Goal: Task Accomplishment & Management: Complete application form

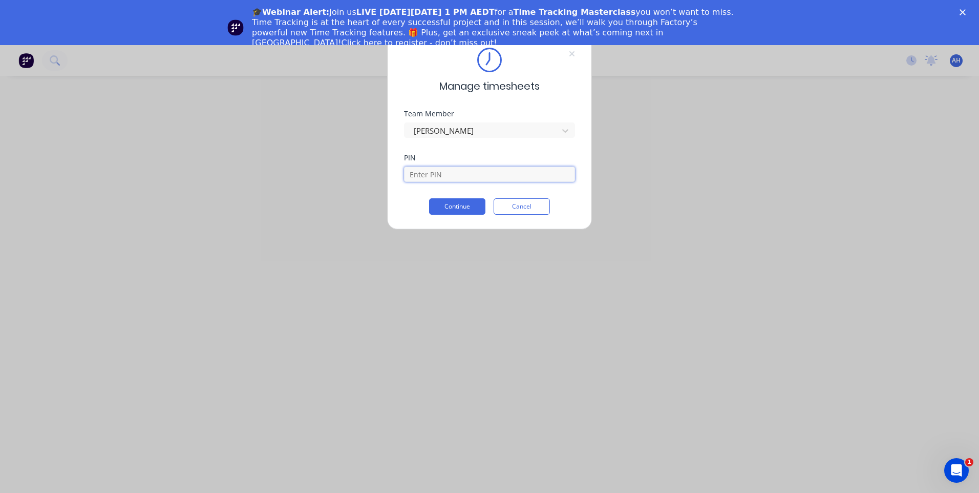
click at [486, 174] on input at bounding box center [489, 173] width 171 height 15
type input "9576"
click at [471, 201] on button "Continue" at bounding box center [457, 206] width 56 height 16
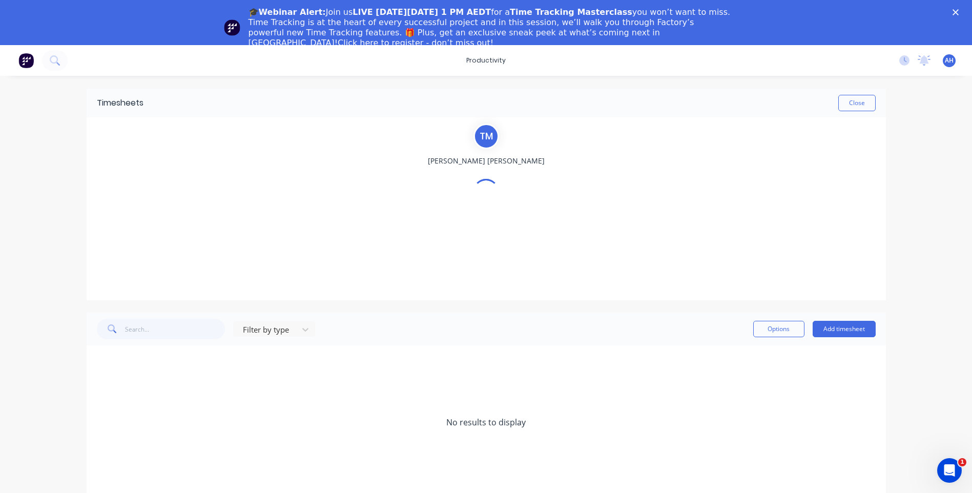
click at [911, 61] on div "No new notifications [PERSON_NAME] all as read You have no notifications AH Hus…" at bounding box center [931, 60] width 81 height 15
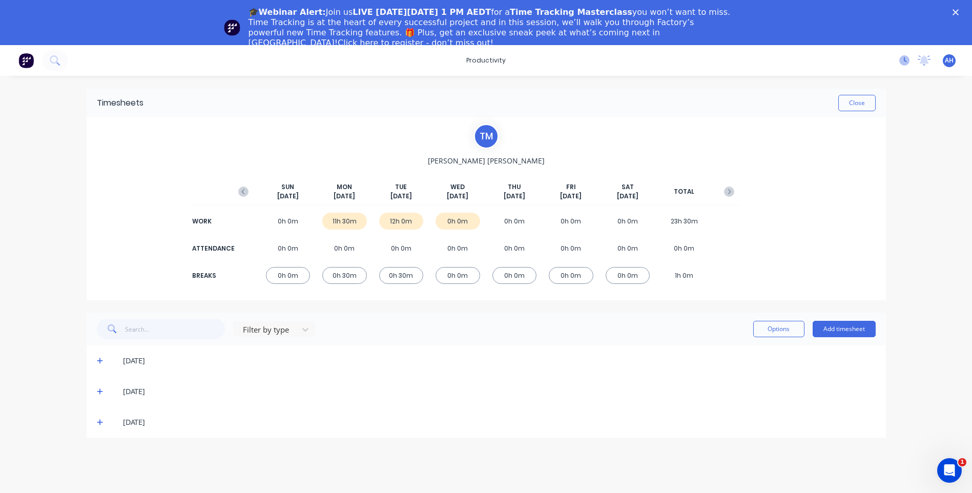
click at [906, 61] on icon at bounding box center [905, 59] width 3 height 5
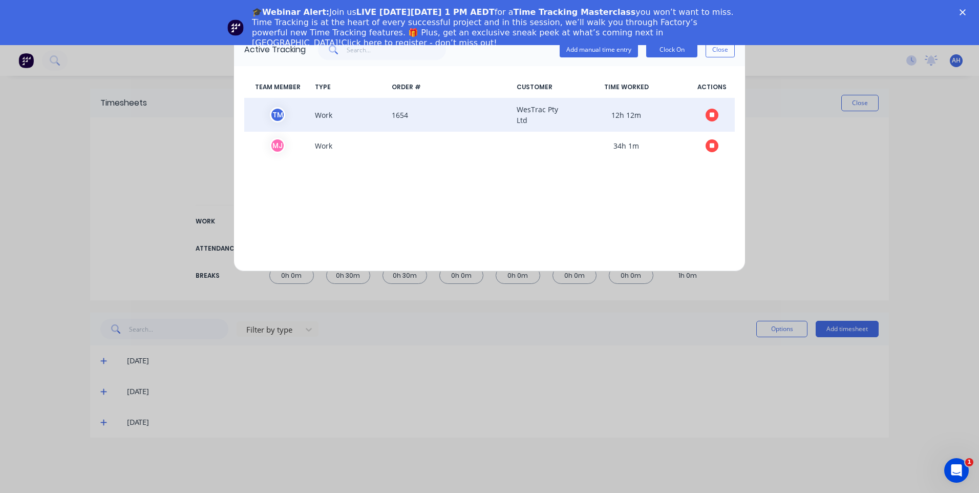
click at [711, 115] on icon "button" at bounding box center [712, 114] width 5 height 5
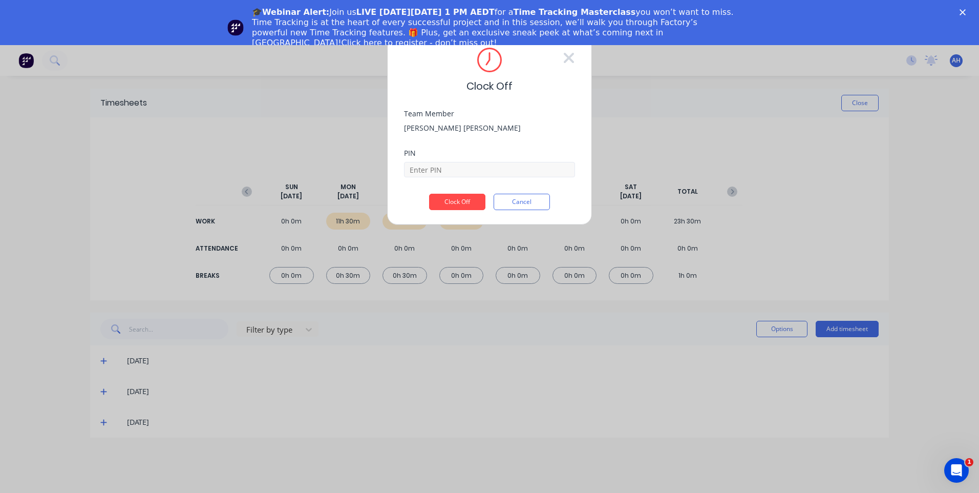
drag, startPoint x: 459, startPoint y: 186, endPoint x: 470, endPoint y: 169, distance: 20.0
click at [460, 185] on div "PIN" at bounding box center [489, 172] width 171 height 44
click at [470, 168] on input at bounding box center [489, 169] width 171 height 15
type input "9576"
click at [465, 193] on div "PIN 9576" at bounding box center [489, 172] width 171 height 44
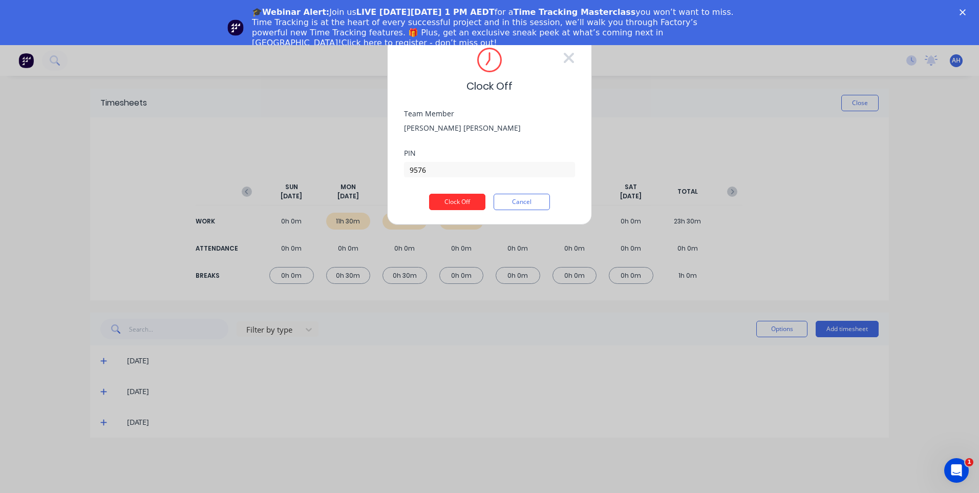
click at [464, 197] on button "Clock Off" at bounding box center [457, 202] width 56 height 16
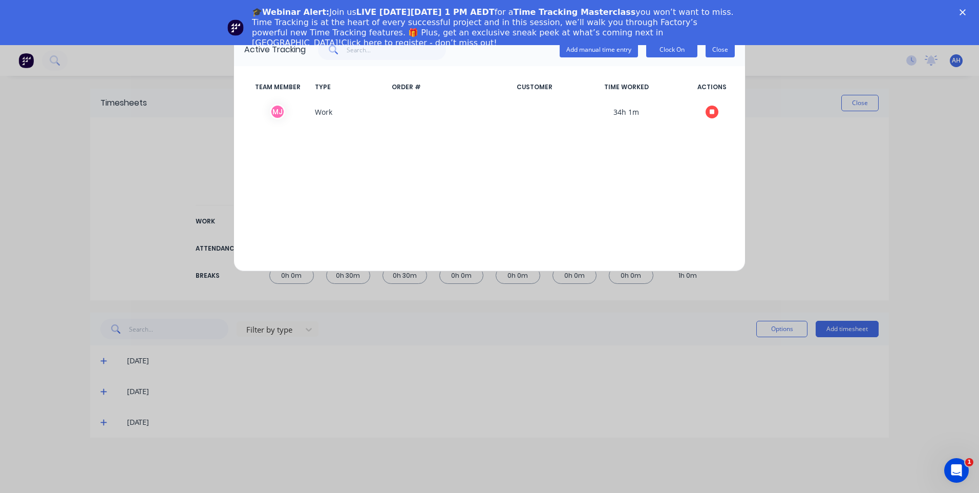
click at [717, 49] on button "Close" at bounding box center [720, 49] width 29 height 15
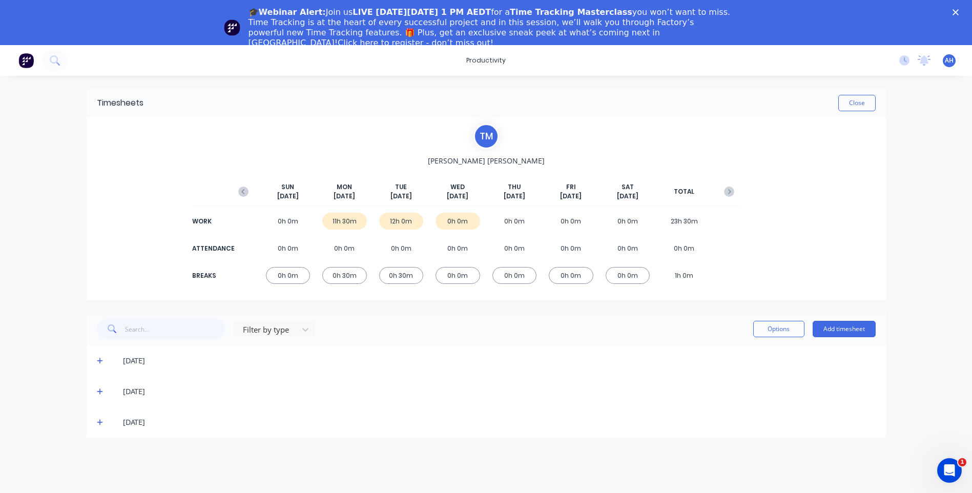
scroll to position [45, 0]
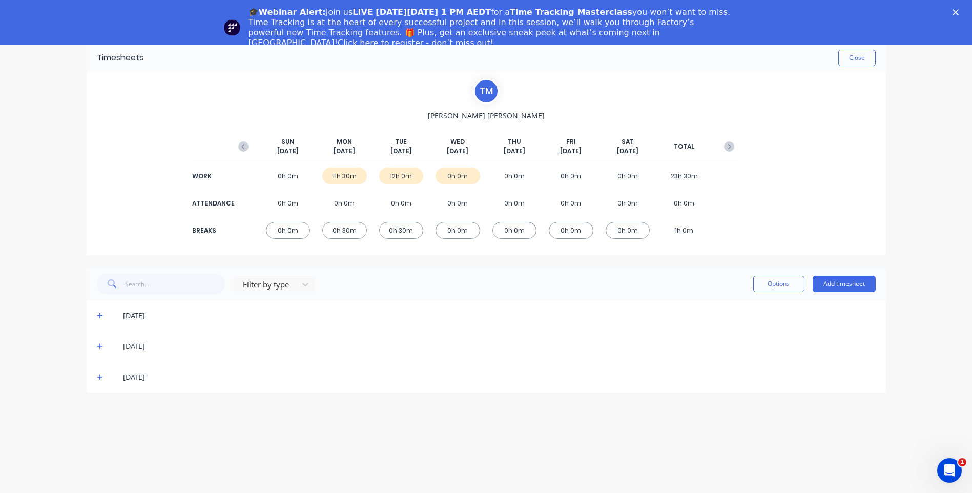
click at [103, 374] on span at bounding box center [102, 377] width 10 height 10
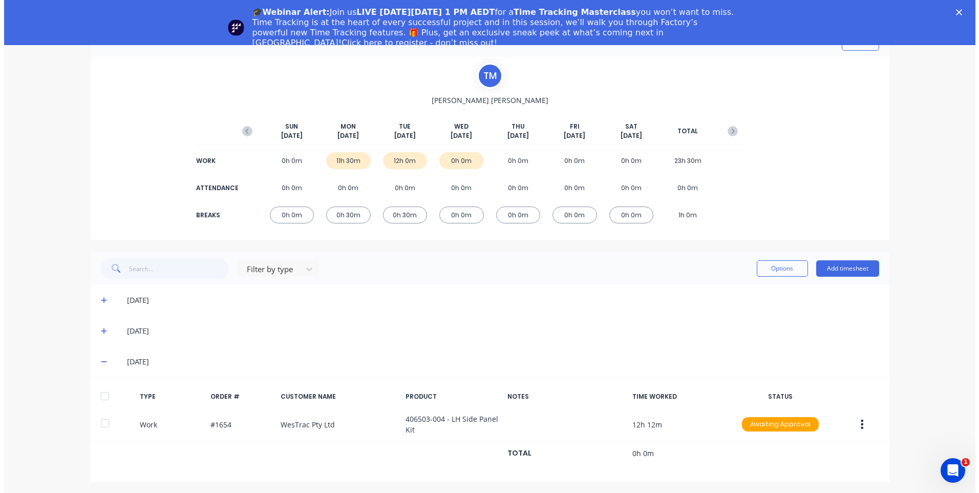
scroll to position [17, 0]
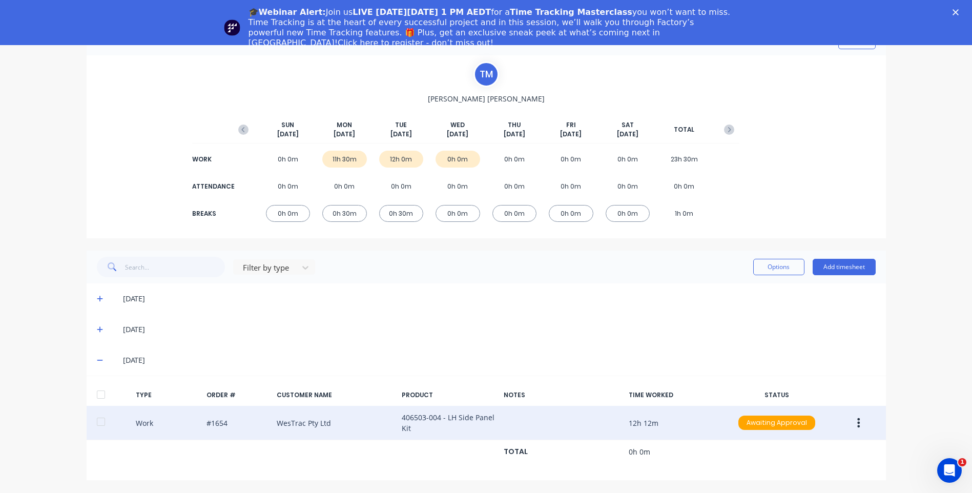
click at [858, 423] on icon "button" at bounding box center [859, 422] width 3 height 9
click at [791, 396] on button "Edit" at bounding box center [822, 404] width 97 height 20
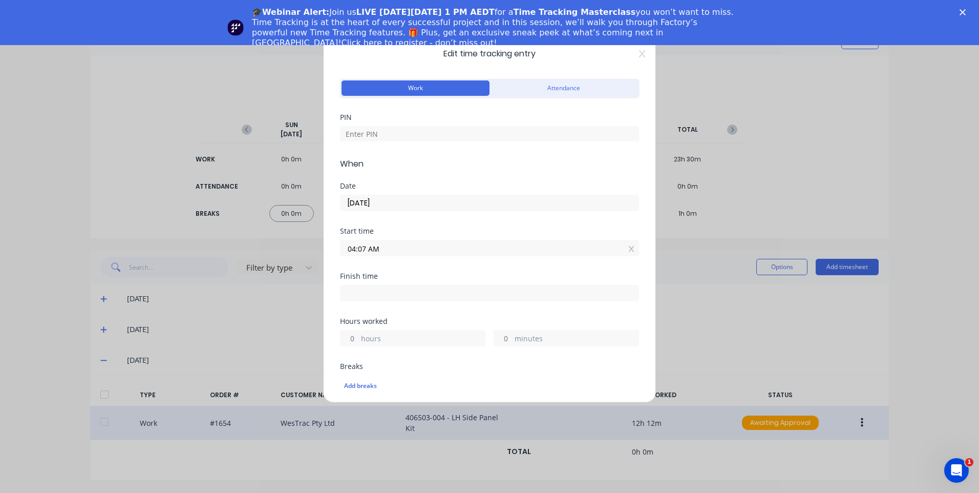
click at [412, 296] on input at bounding box center [490, 292] width 298 height 15
type input "04:19 PM"
type input "12"
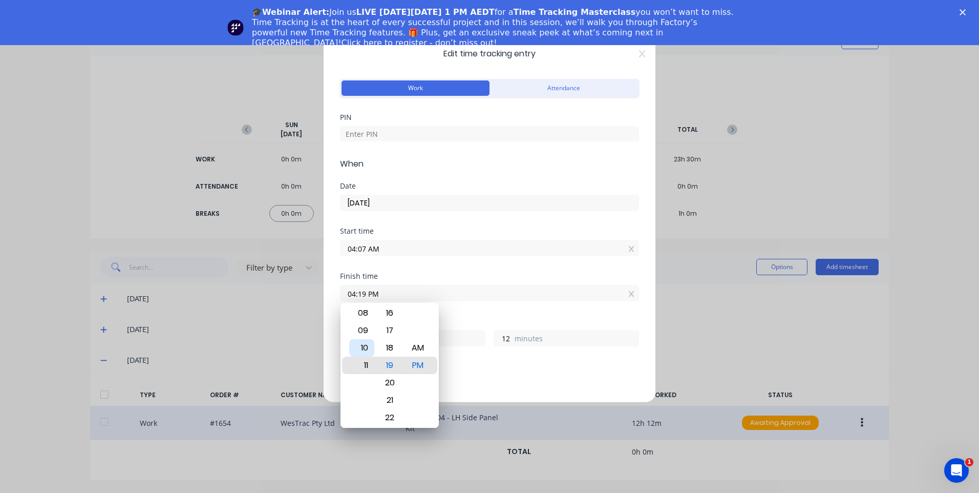
type input "11:19 PM"
type input "19"
type input "04:19 PM"
type input "12"
type input "12:19 PM"
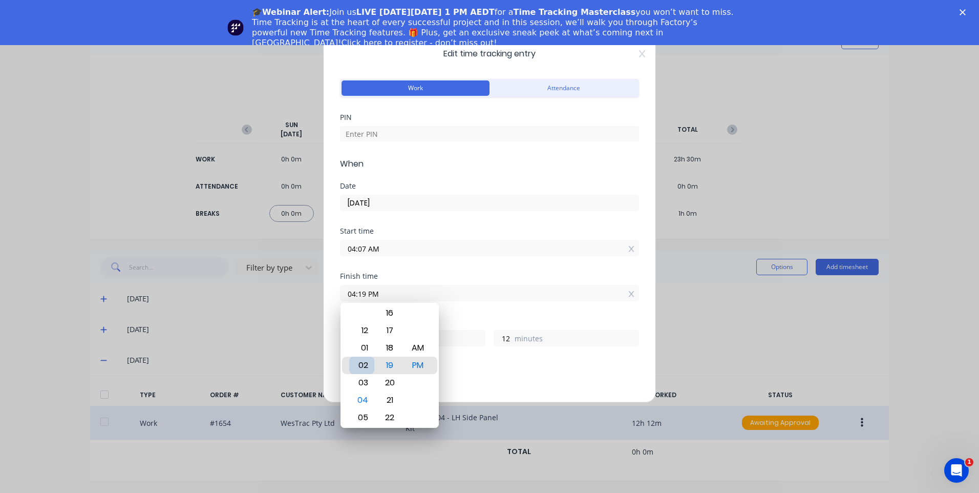
type input "8"
type input "12:15 PM"
type input "8"
type input "12:13 PM"
type input "6"
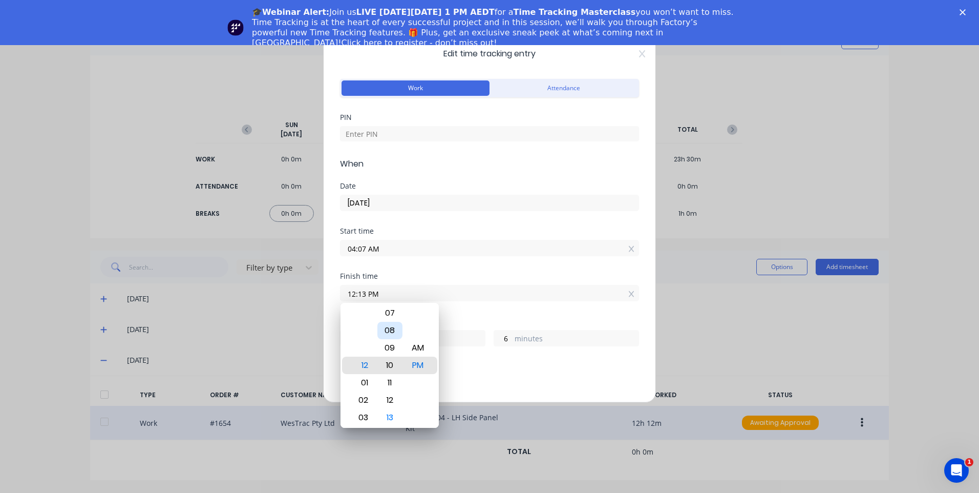
type input "12:10 PM"
type input "3"
type input "12:06 PM"
type input "7"
type input "59"
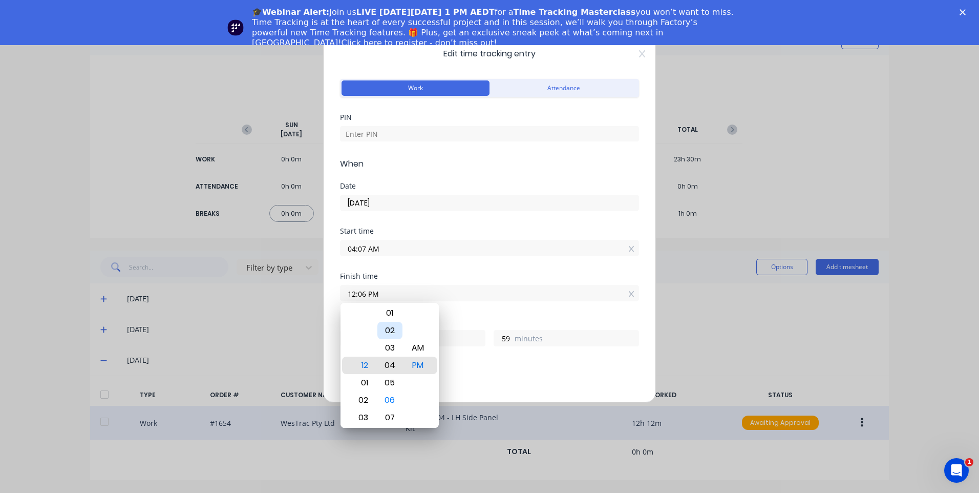
type input "12:04 PM"
type input "57"
type input "12:01 PM"
type input "54"
drag, startPoint x: 418, startPoint y: 348, endPoint x: 406, endPoint y: 346, distance: 12.0
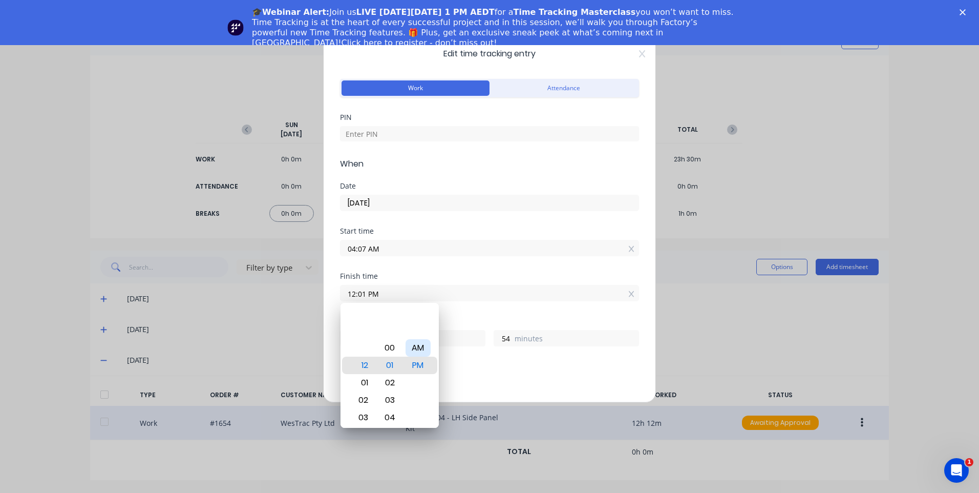
click at [417, 348] on div "AM" at bounding box center [418, 347] width 25 height 17
type input "12:01 AM"
type input "19"
click at [393, 345] on div "00" at bounding box center [390, 347] width 25 height 17
type input "12:00 AM"
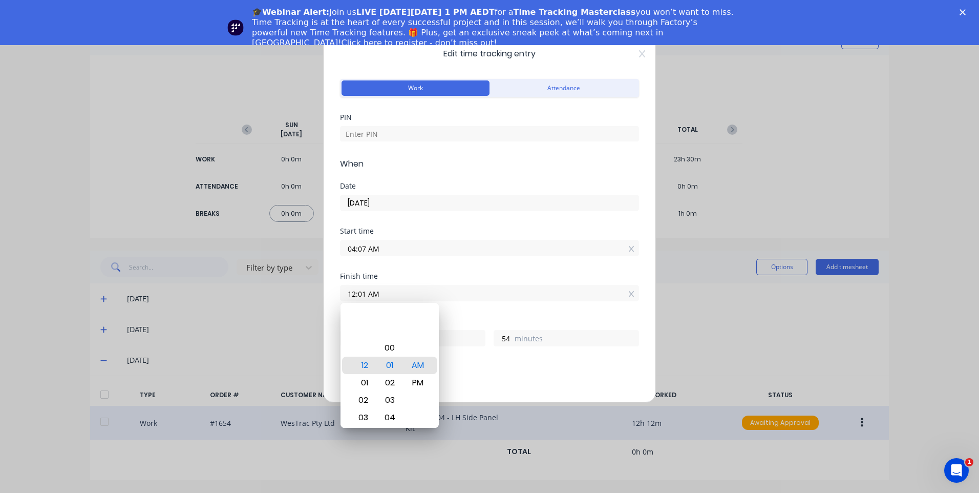
type input "53"
click at [407, 254] on input "04:07 AM" at bounding box center [490, 247] width 298 height 15
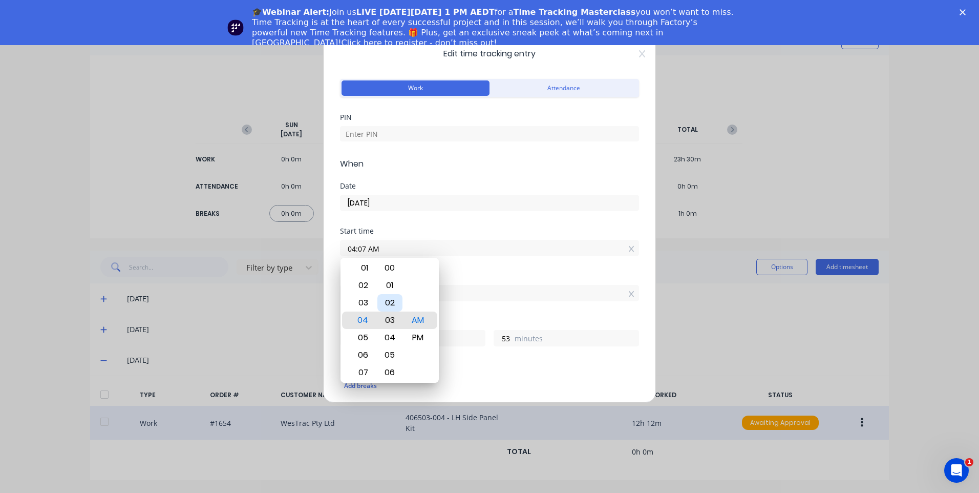
type input "04:03 AM"
type input "57"
type input "04:01 AM"
type input "59"
click at [384, 302] on div "00" at bounding box center [390, 302] width 25 height 17
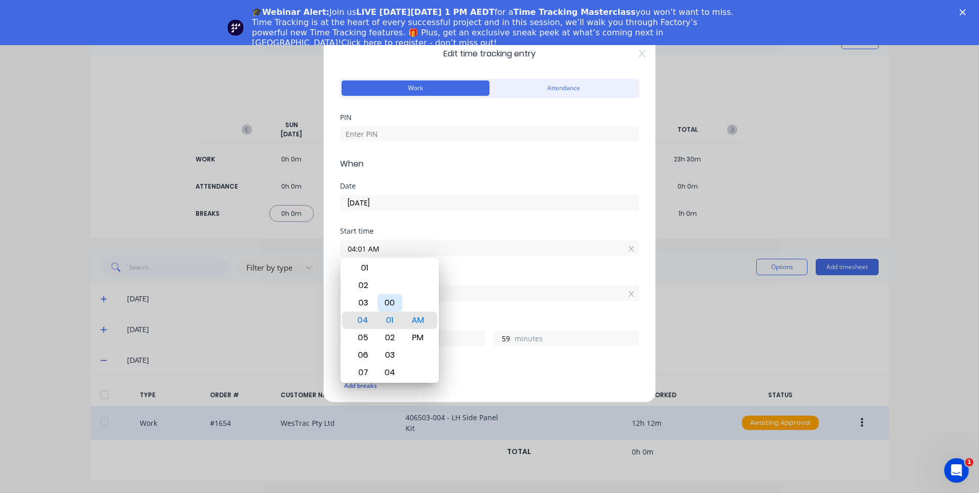
type input "04:00 AM"
type input "20"
type input "0"
click at [458, 313] on div "Finish time 12:00 AM" at bounding box center [489, 295] width 299 height 45
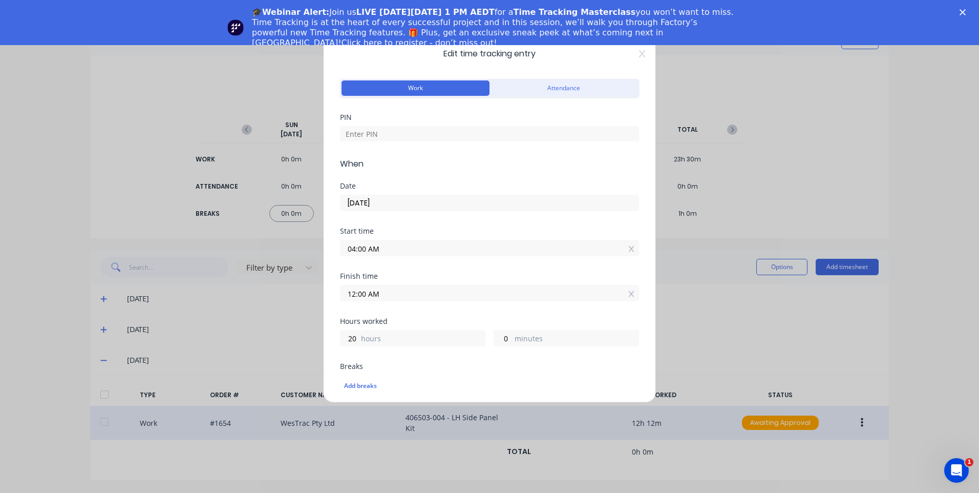
click at [429, 291] on input "12:00 AM" at bounding box center [490, 292] width 298 height 15
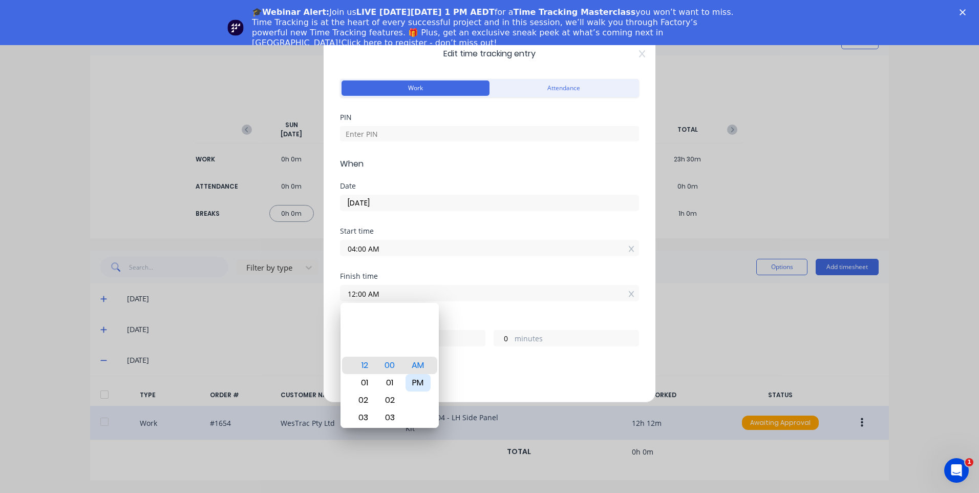
click at [426, 377] on div "PM" at bounding box center [418, 382] width 25 height 17
type input "12:00 PM"
type input "8"
click at [473, 384] on div "Add breaks" at bounding box center [489, 385] width 291 height 13
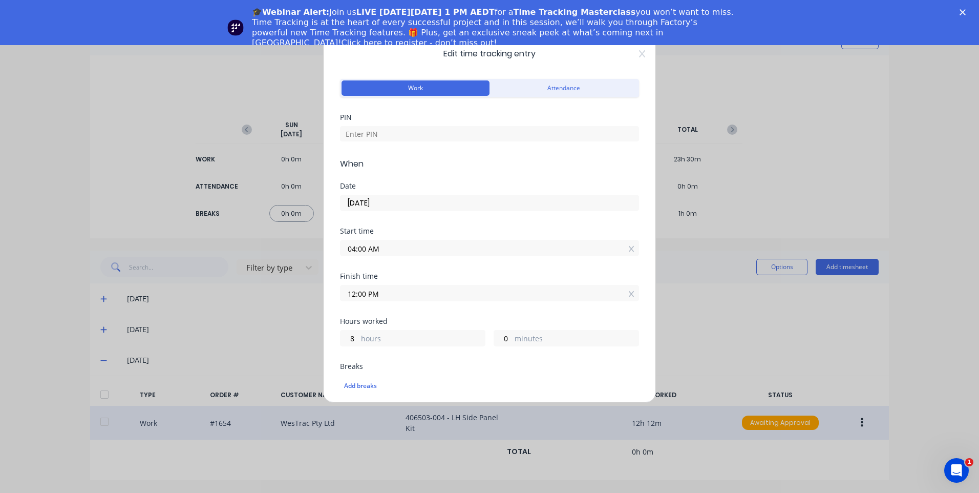
scroll to position [307, 0]
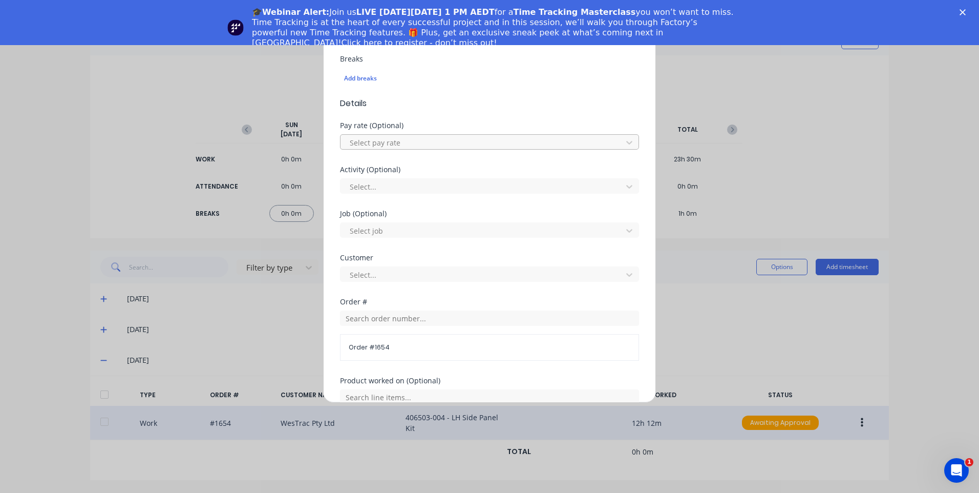
click at [400, 138] on div at bounding box center [483, 142] width 268 height 13
click at [450, 231] on div at bounding box center [483, 230] width 268 height 13
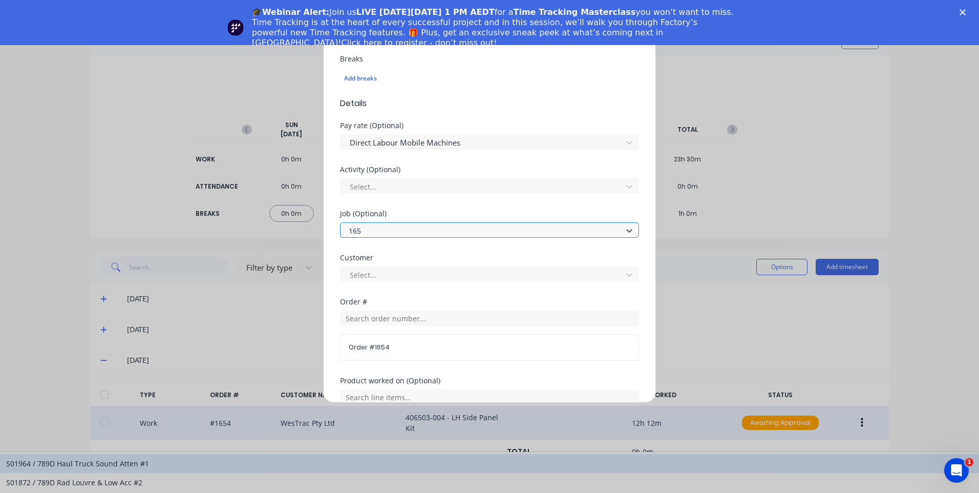
type input "1654"
click at [451, 454] on div "1654 / W/Trac-794-Side-Panel-T13" at bounding box center [489, 463] width 979 height 19
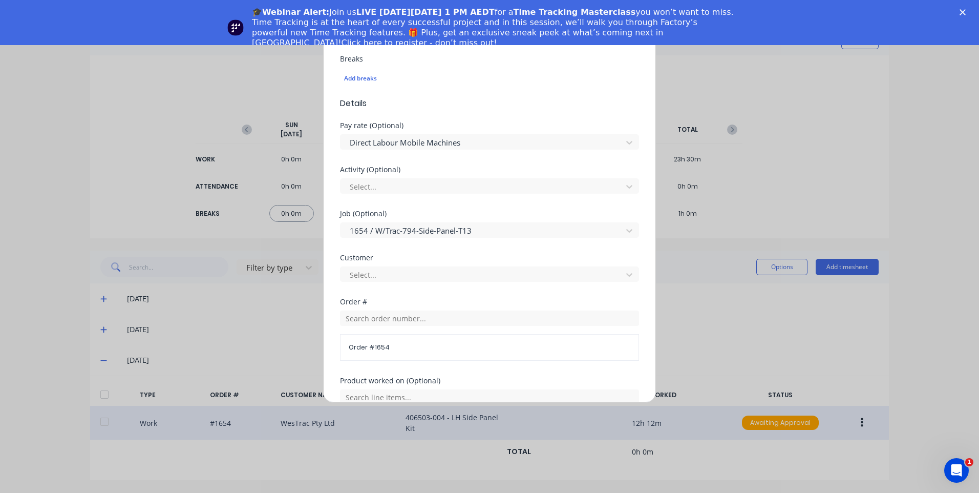
click at [445, 199] on div "Activity (Optional) Select..." at bounding box center [489, 188] width 299 height 44
click at [451, 189] on div at bounding box center [483, 186] width 268 height 13
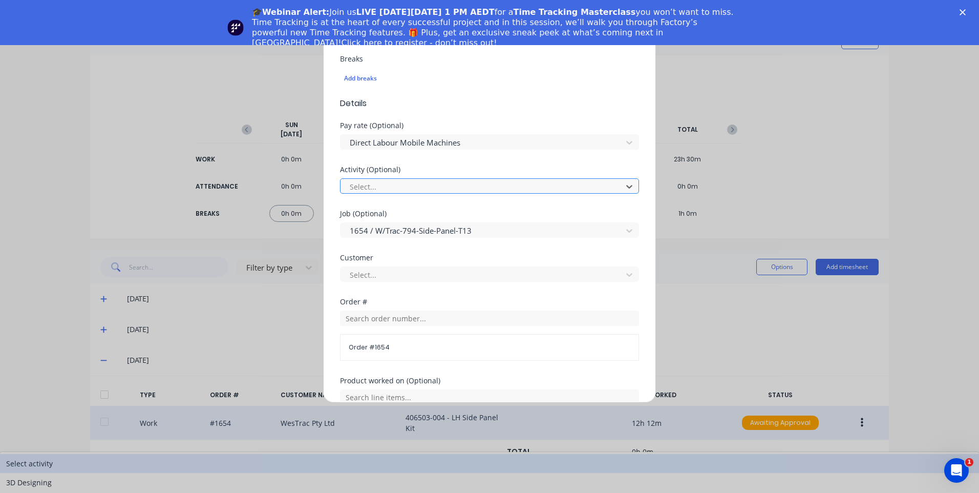
type input "m"
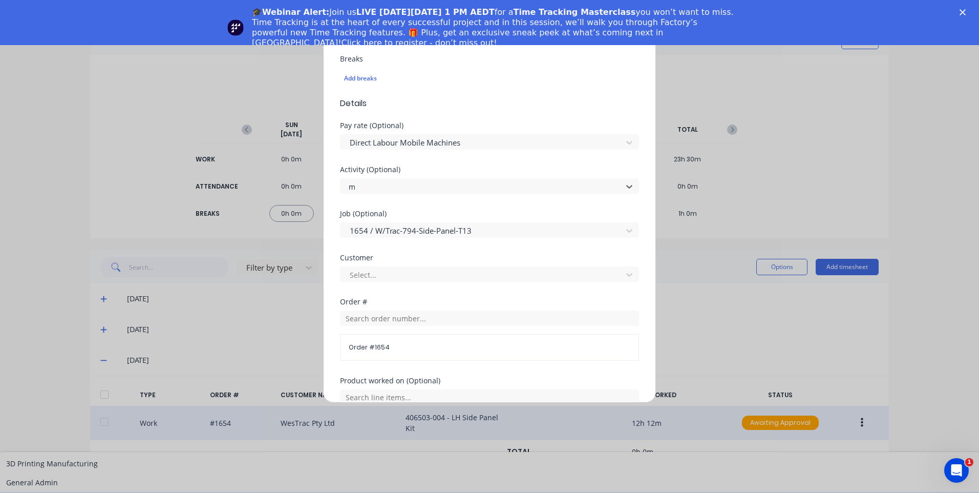
click at [403, 492] on div "Manufacturing" at bounding box center [489, 501] width 979 height 19
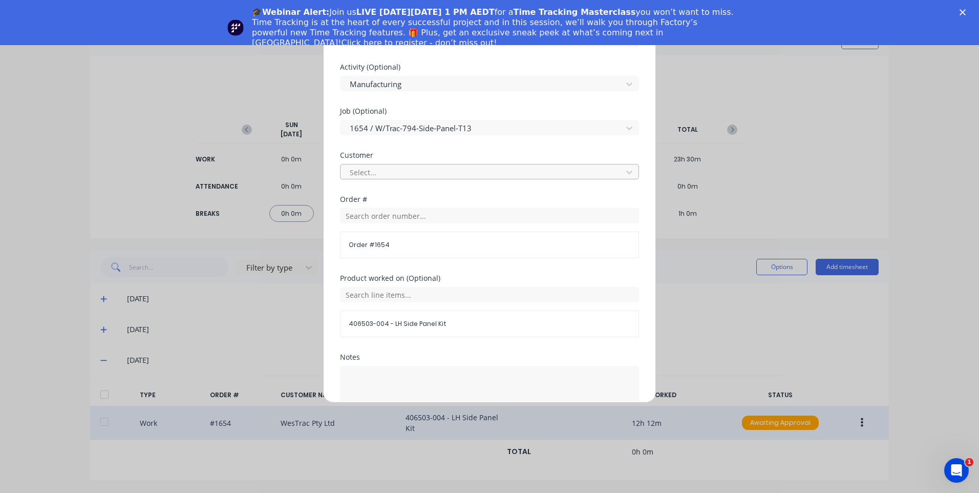
click at [411, 175] on div at bounding box center [483, 172] width 268 height 13
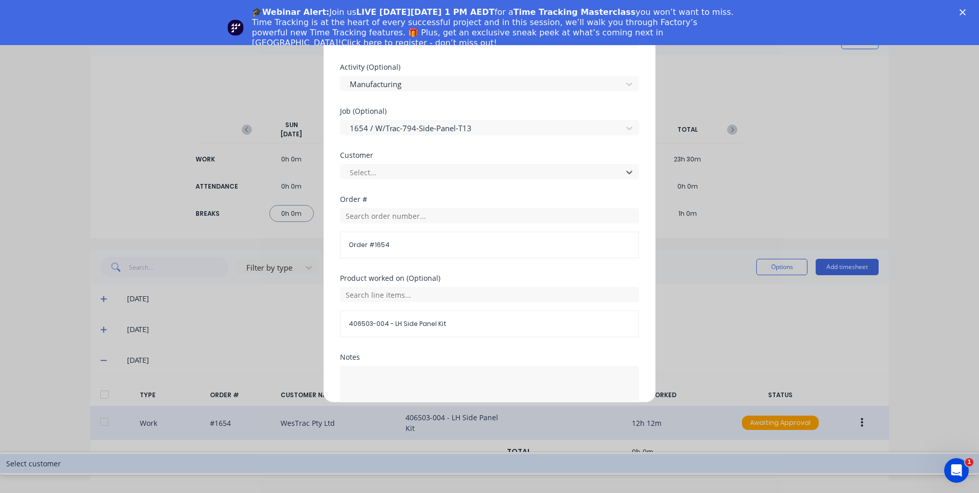
click at [411, 454] on div "Select customer" at bounding box center [489, 463] width 979 height 19
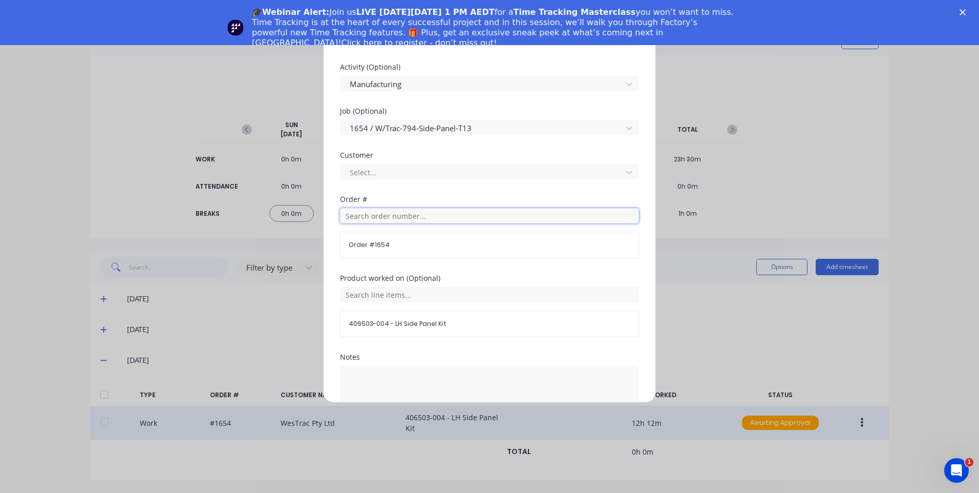
click at [413, 215] on input "text" at bounding box center [489, 215] width 299 height 15
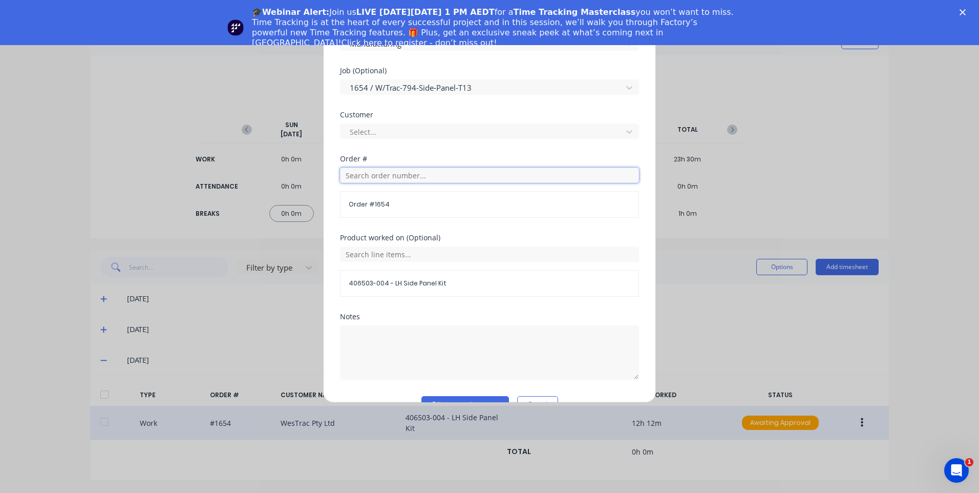
scroll to position [475, 0]
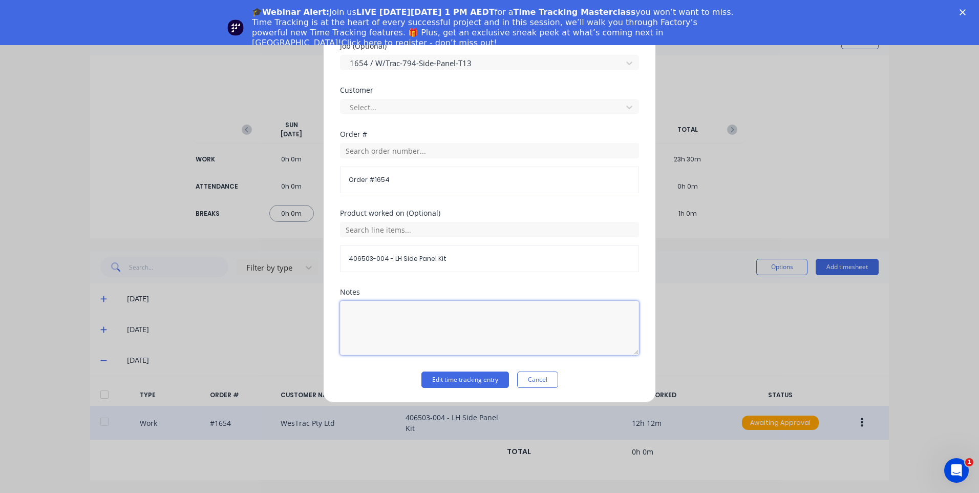
click at [432, 318] on textarea at bounding box center [489, 328] width 299 height 54
type textarea "customer westrac"
click at [453, 380] on button "Edit time tracking entry" at bounding box center [466, 379] width 88 height 16
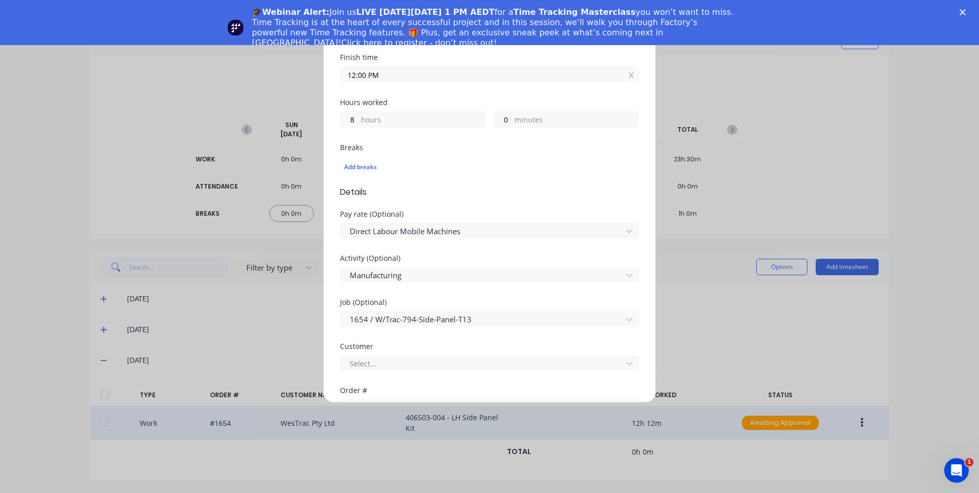
scroll to position [0, 0]
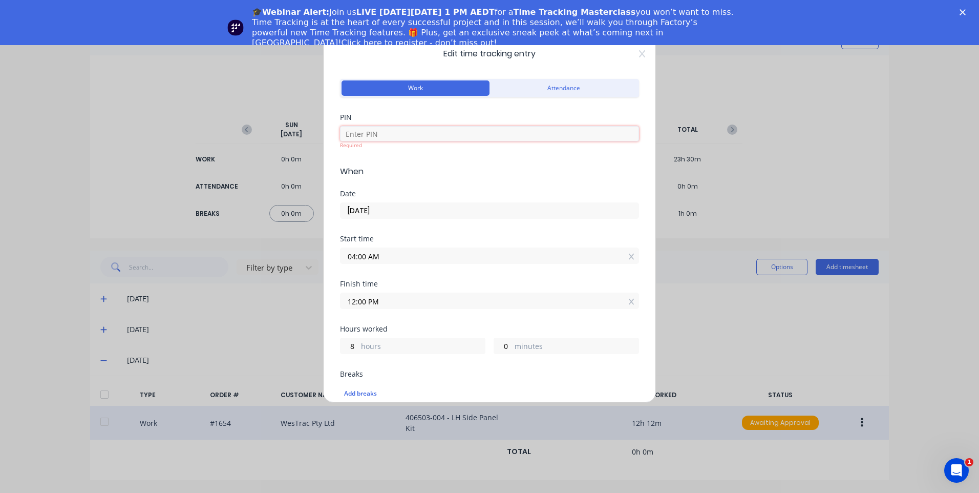
click at [419, 133] on input at bounding box center [489, 133] width 299 height 15
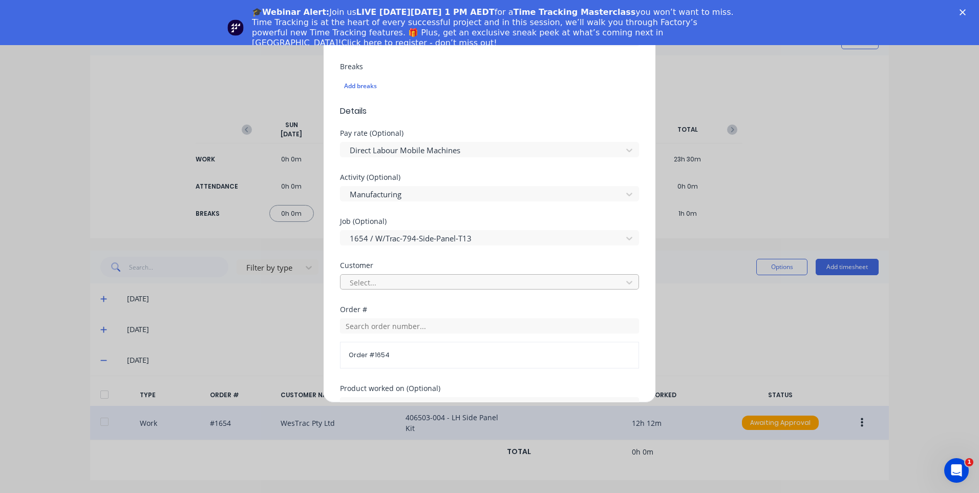
type input "9576"
click at [403, 274] on div "Select..." at bounding box center [489, 281] width 299 height 15
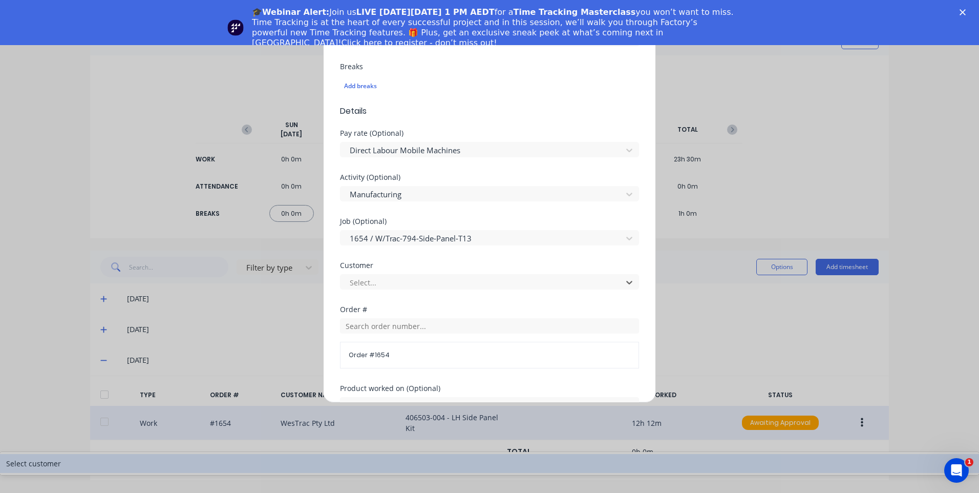
click at [401, 454] on div "Select customer" at bounding box center [489, 463] width 979 height 19
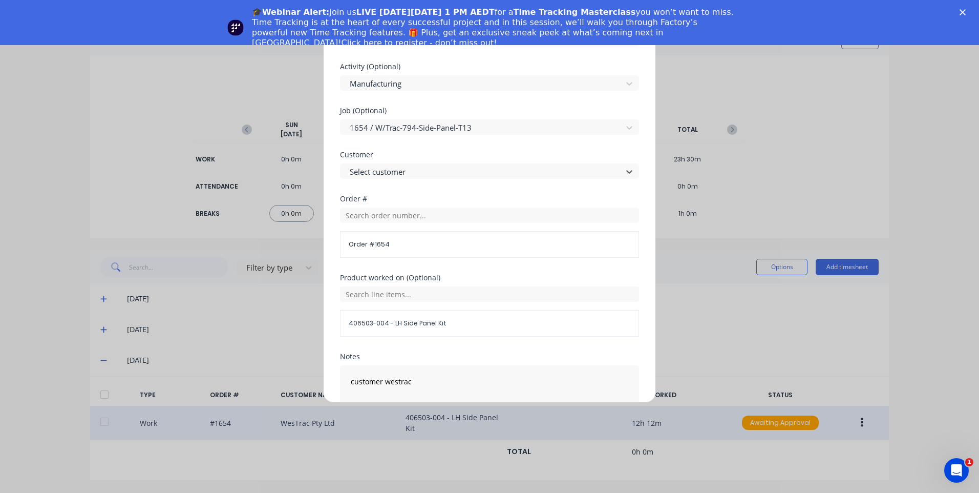
scroll to position [475, 0]
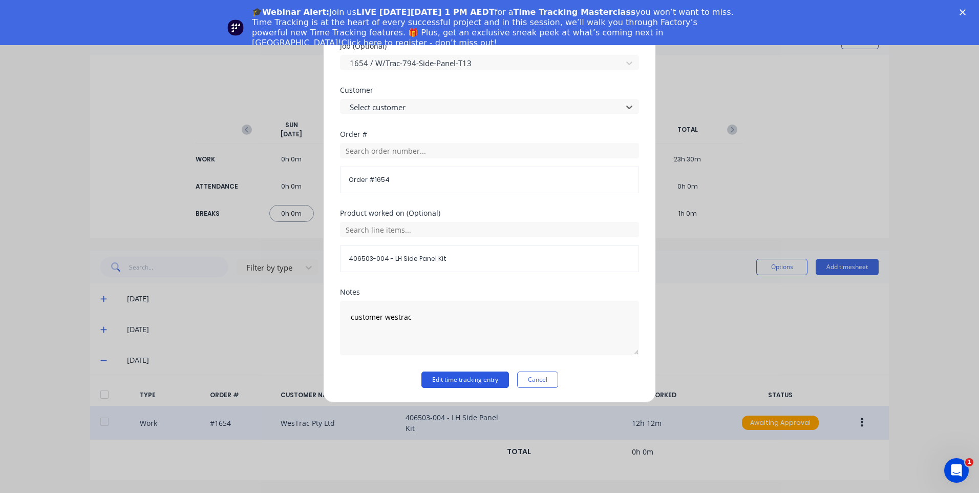
click at [466, 386] on button "Edit time tracking entry" at bounding box center [466, 379] width 88 height 16
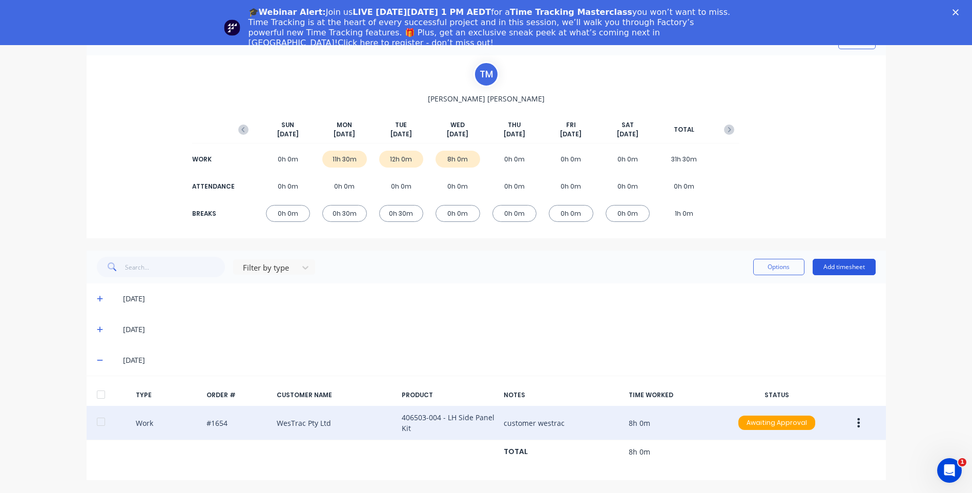
click at [831, 269] on button "Add timesheet" at bounding box center [843, 267] width 63 height 16
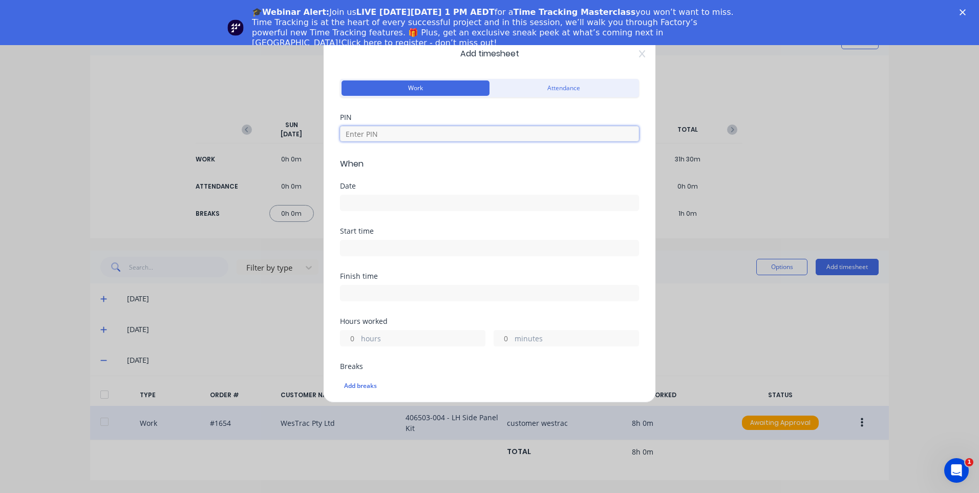
click at [387, 140] on input at bounding box center [489, 133] width 299 height 15
click at [415, 246] on div at bounding box center [489, 254] width 299 height 19
click at [409, 266] on div "Start time" at bounding box center [489, 257] width 299 height 45
click at [411, 259] on input at bounding box center [490, 255] width 298 height 15
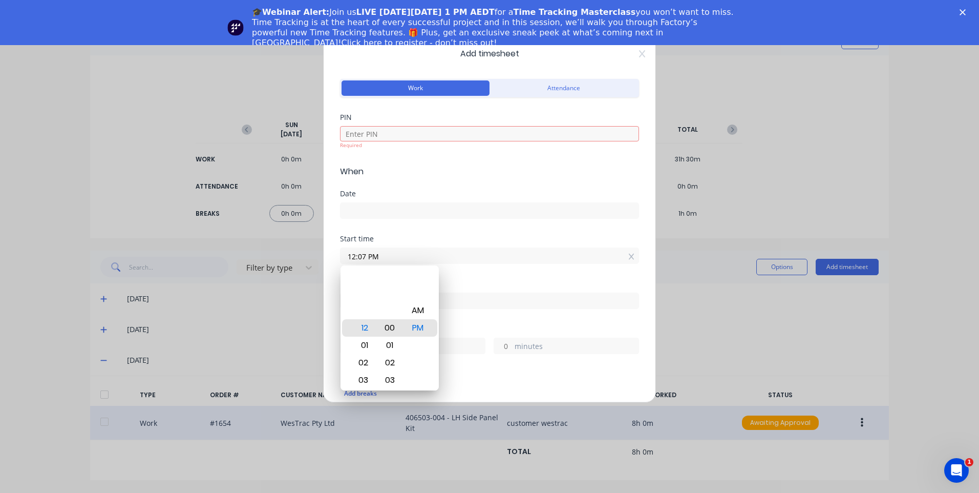
type input "12:00 PM"
click at [541, 276] on div "Start time 12:00 PM" at bounding box center [489, 257] width 299 height 45
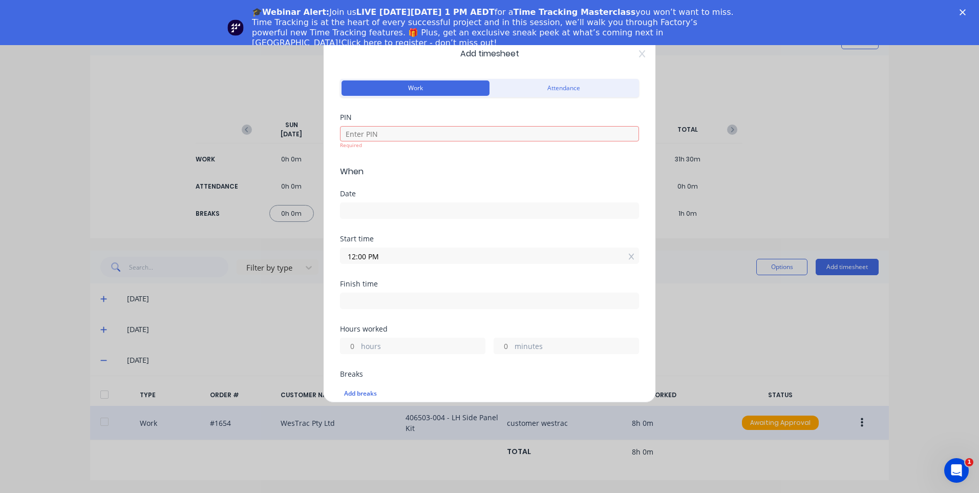
click at [495, 277] on div "Start time 12:00 PM" at bounding box center [489, 257] width 299 height 45
click at [491, 294] on input at bounding box center [490, 300] width 298 height 15
type input "04:20 PM"
type input "4"
type input "20"
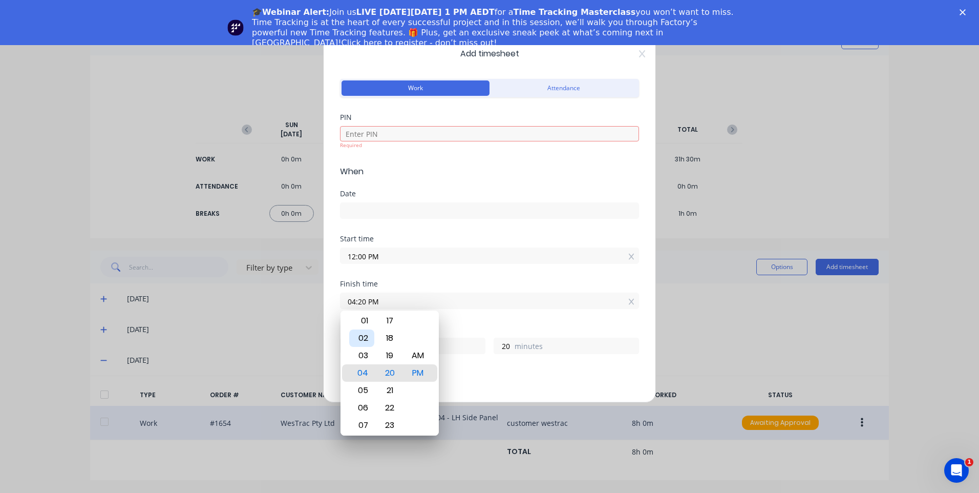
click at [365, 330] on div "02" at bounding box center [361, 337] width 25 height 17
type input "02:20 PM"
type input "2"
type input "02:16 PM"
type input "16"
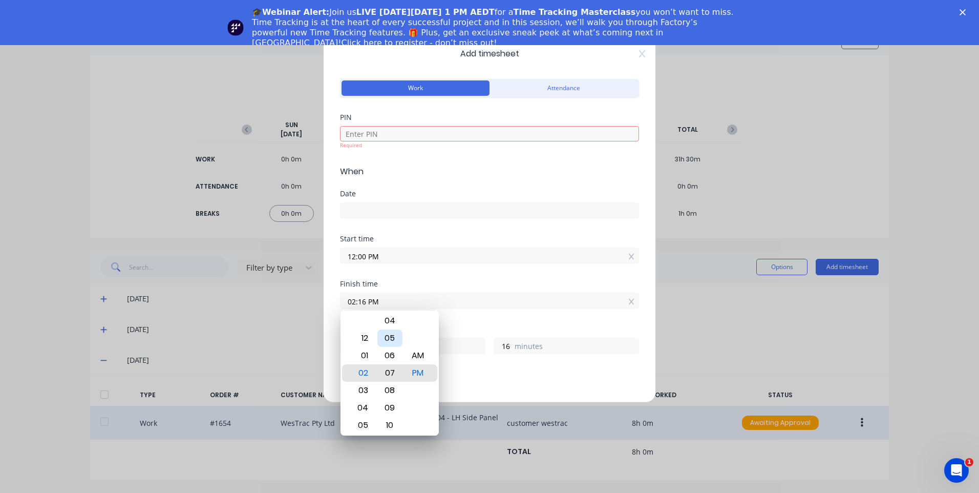
type input "02:07 PM"
type input "7"
type input "02:00 PM"
type input "0"
click at [463, 201] on div at bounding box center [489, 209] width 299 height 19
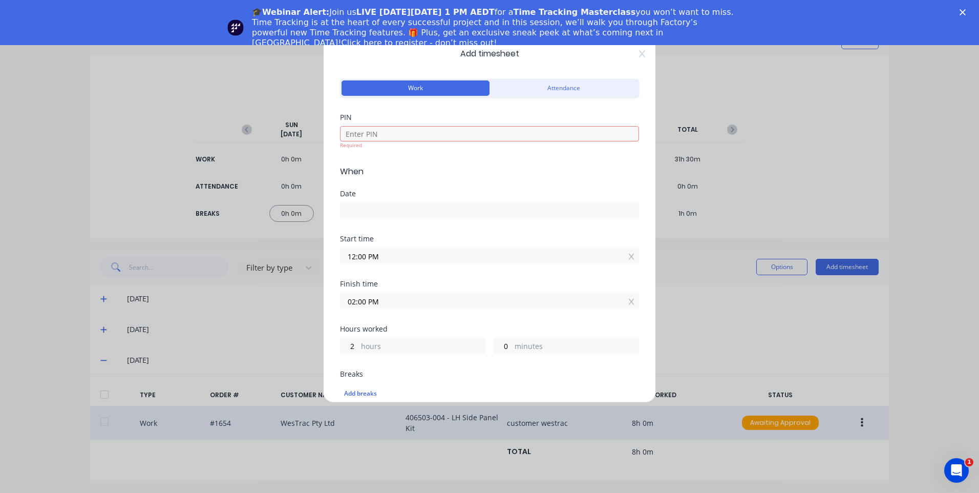
click at [451, 124] on div "Required" at bounding box center [489, 136] width 299 height 26
click at [452, 124] on div "Required" at bounding box center [489, 136] width 299 height 26
click at [452, 128] on input at bounding box center [489, 133] width 299 height 15
type input "9576"
click at [413, 229] on form "Work Attendance PIN 9576 Required When Date Start time 12:00 PM Finish time 02:…" at bounding box center [489, 438] width 299 height 724
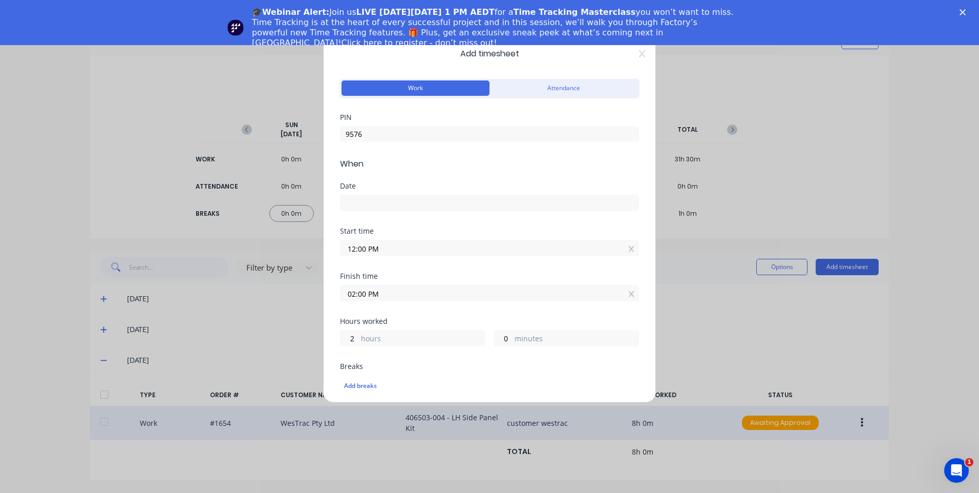
click at [420, 218] on div "Date" at bounding box center [489, 204] width 299 height 45
click at [436, 187] on div "Date" at bounding box center [489, 185] width 299 height 7
click at [433, 207] on input at bounding box center [490, 202] width 298 height 15
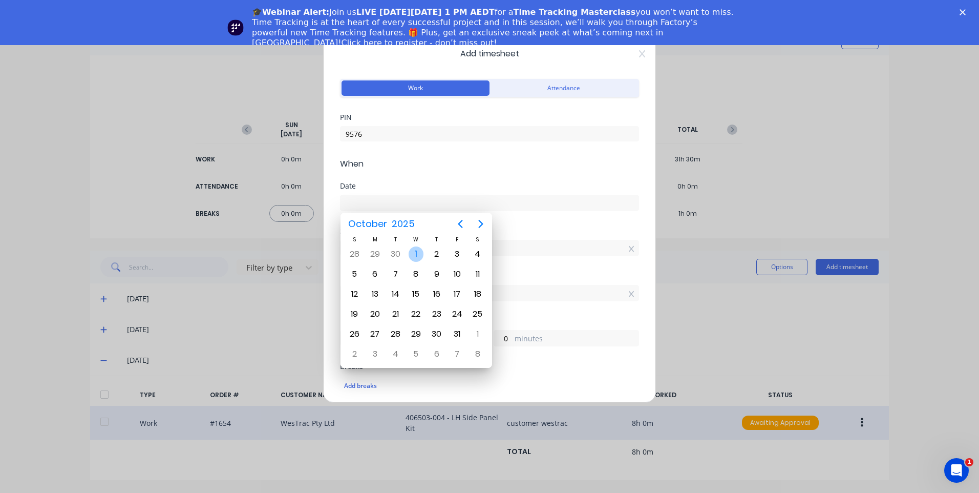
click at [416, 247] on div "1" at bounding box center [416, 253] width 15 height 15
type input "[DATE]"
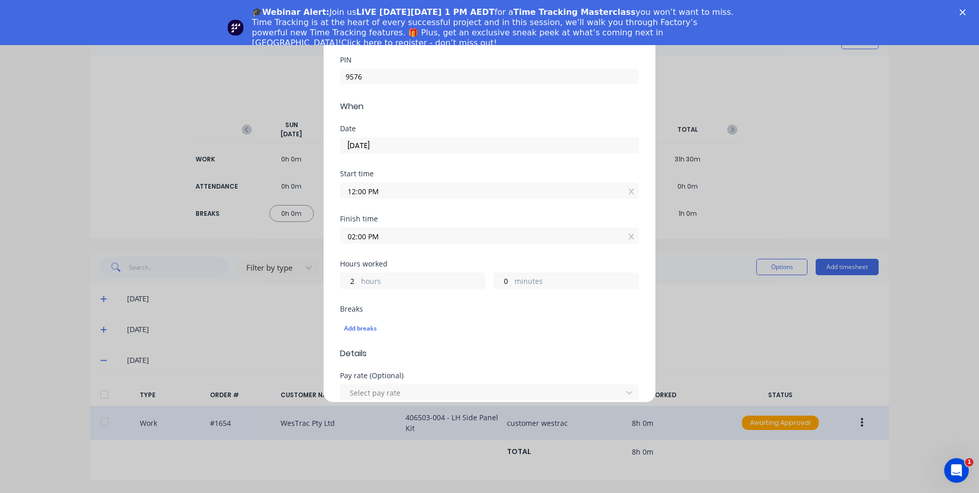
scroll to position [102, 0]
click at [393, 283] on div "Add breaks" at bounding box center [489, 283] width 291 height 13
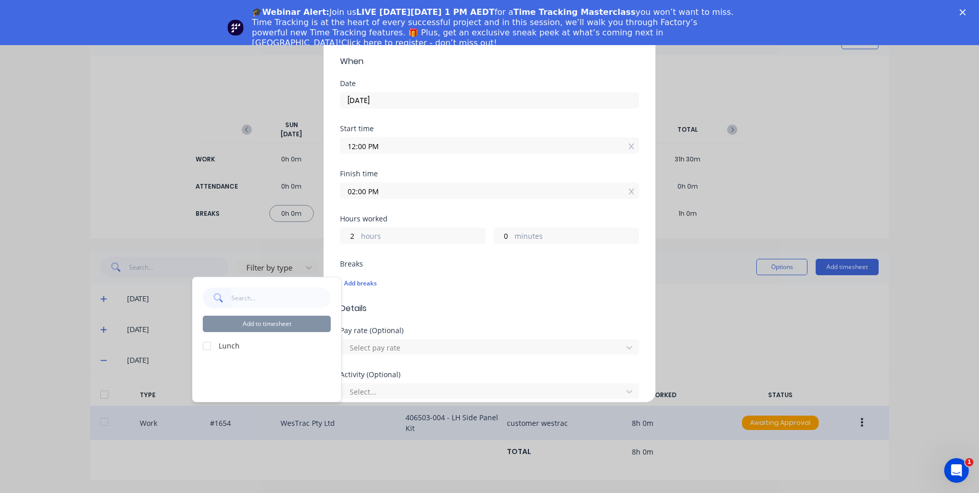
click at [413, 308] on span "Details" at bounding box center [489, 308] width 299 height 12
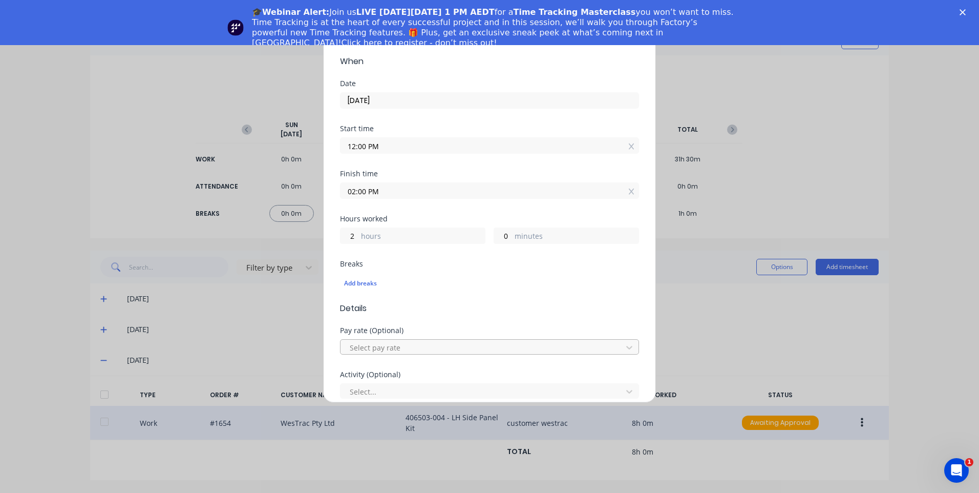
click at [411, 347] on div at bounding box center [483, 347] width 268 height 13
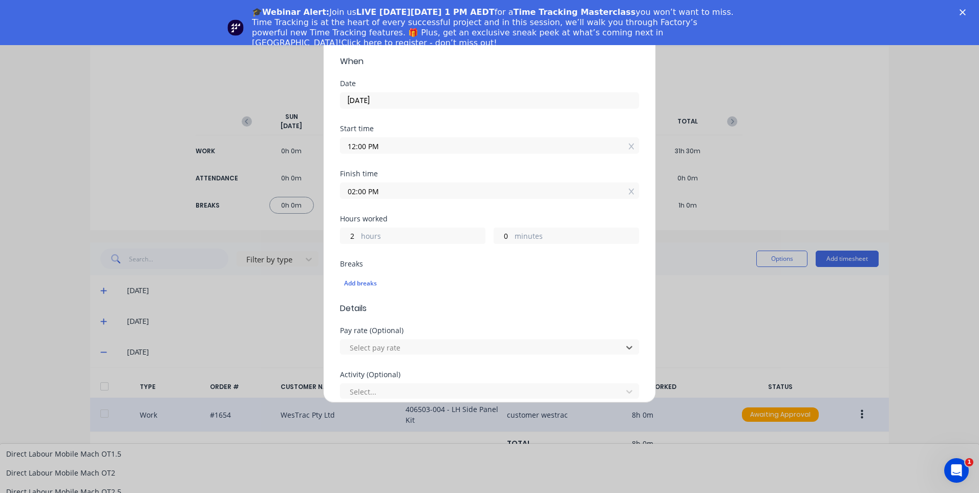
scroll to position [717, 0]
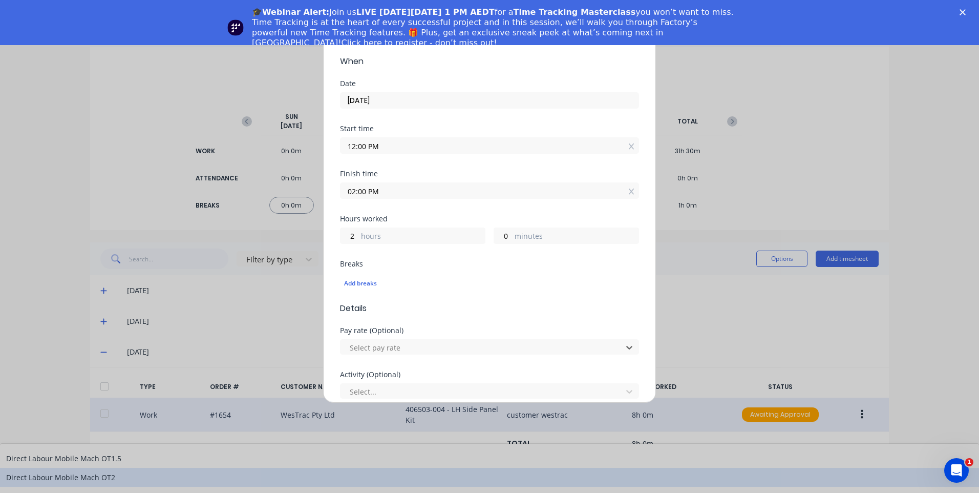
click at [447, 468] on div "Direct Labour Mobile Mach OT2" at bounding box center [489, 477] width 979 height 19
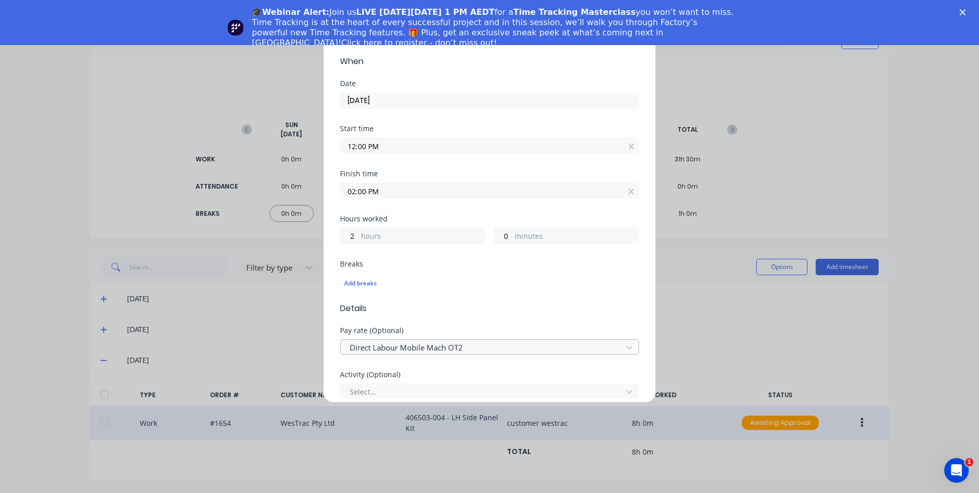
click at [465, 350] on div at bounding box center [483, 347] width 268 height 13
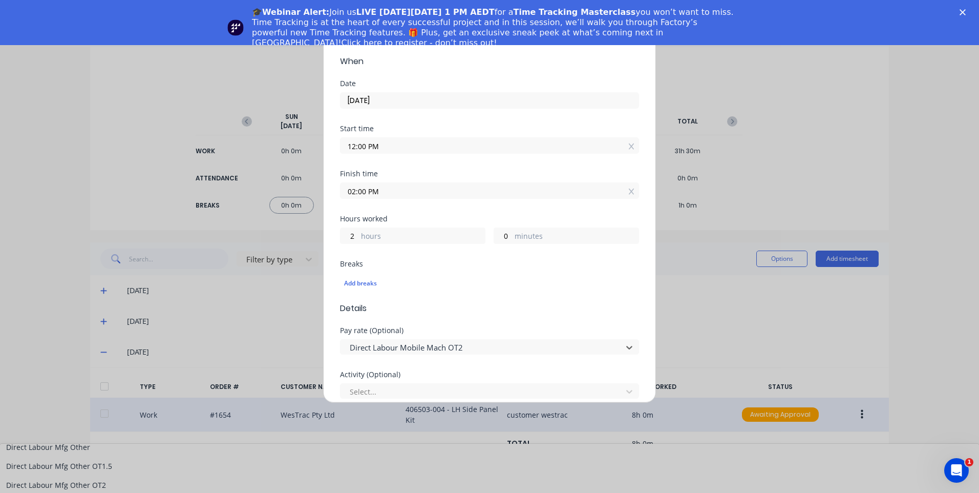
scroll to position [666, 0]
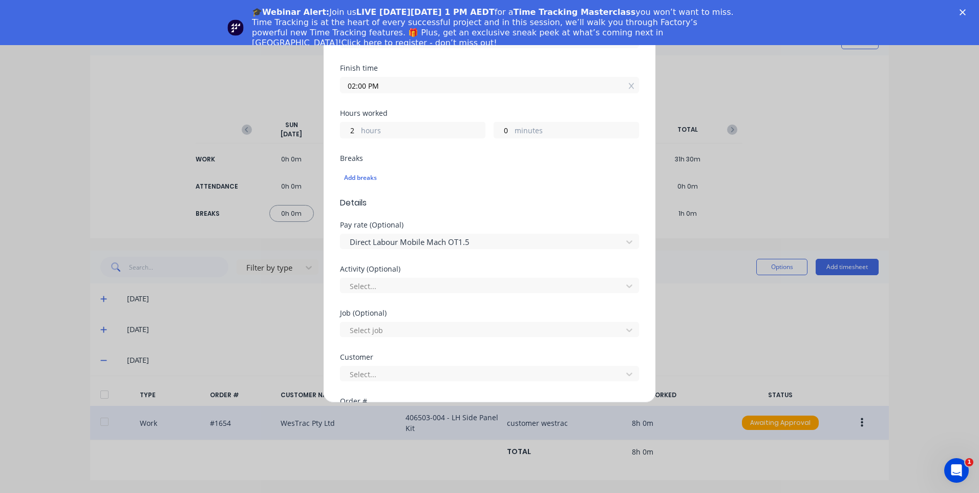
scroll to position [256, 0]
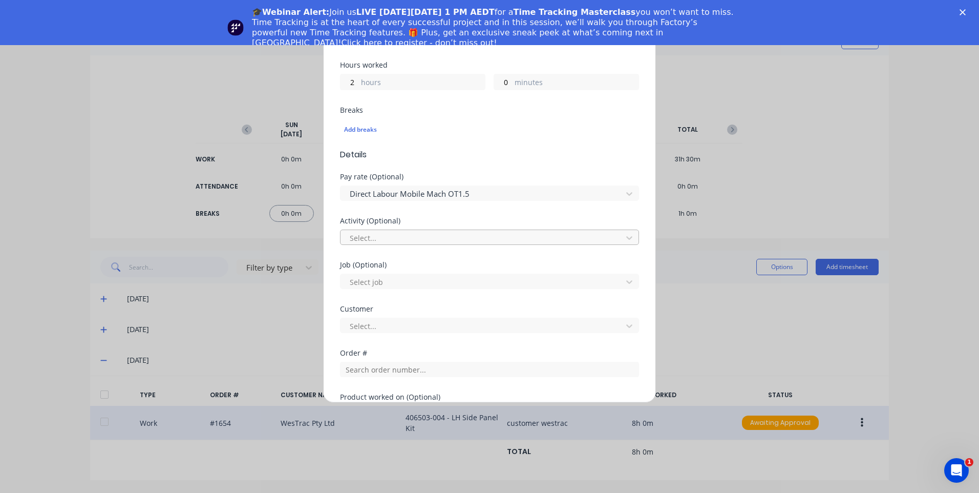
click at [426, 230] on div "Select..." at bounding box center [483, 237] width 275 height 15
click at [399, 490] on div "Manufacturing" at bounding box center [489, 499] width 979 height 19
click at [423, 264] on div "Job (Optional)" at bounding box center [489, 264] width 299 height 7
click at [420, 272] on div "Select job" at bounding box center [489, 280] width 299 height 18
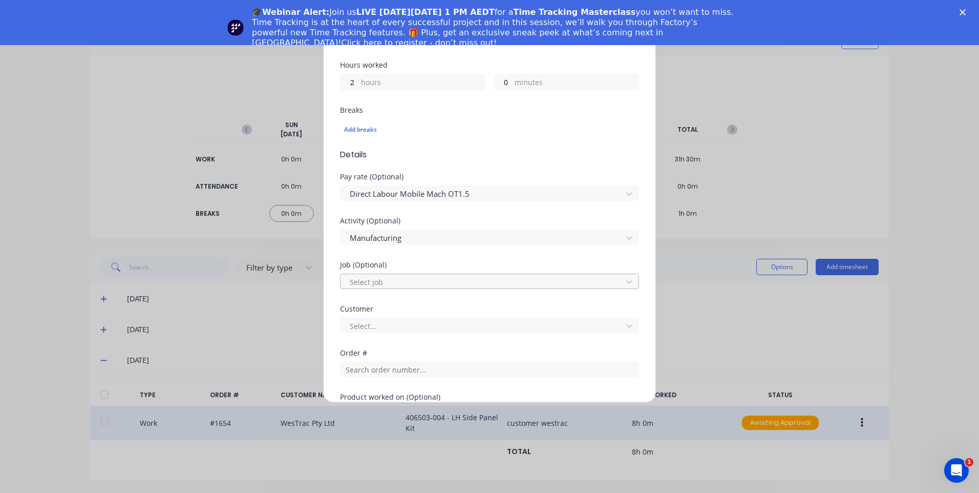
click at [421, 279] on div at bounding box center [483, 282] width 268 height 13
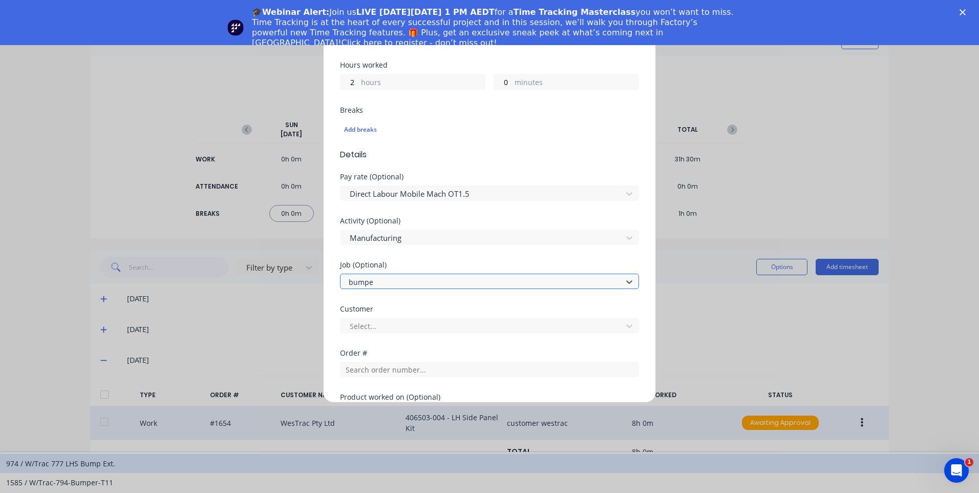
type input "bumper"
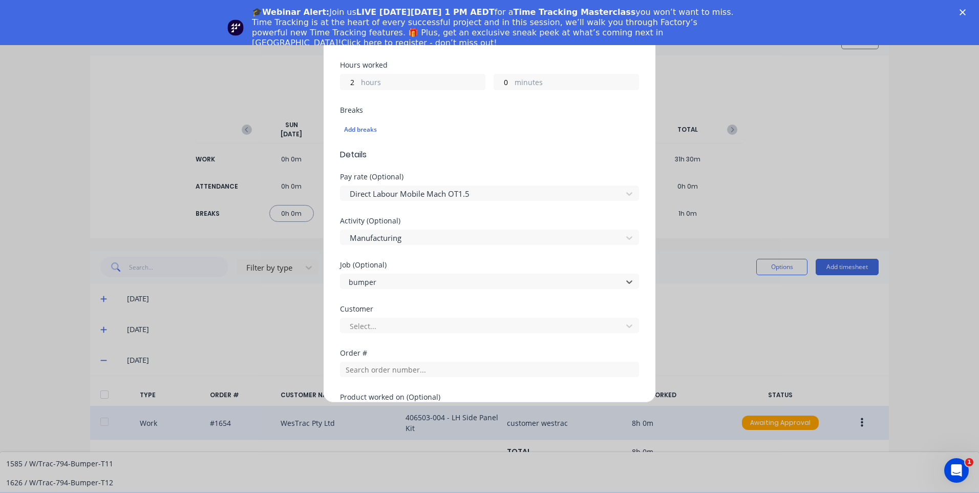
click at [458, 492] on div "1646 / W/Trac-794-Bumper-T13" at bounding box center [489, 501] width 979 height 19
click at [493, 269] on div "Job (Optional) 1646 / W/Trac-794-Bumper-T13" at bounding box center [489, 275] width 299 height 28
click at [485, 280] on div at bounding box center [483, 282] width 268 height 13
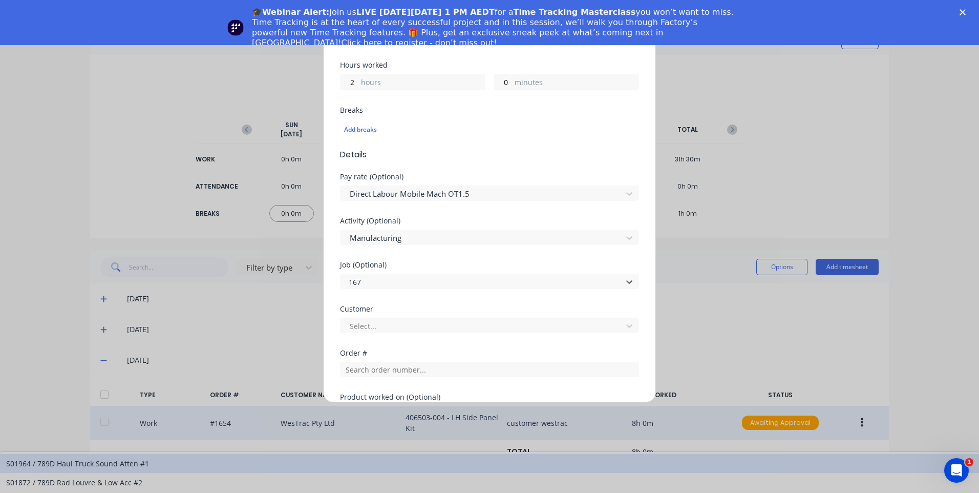
type input "1677"
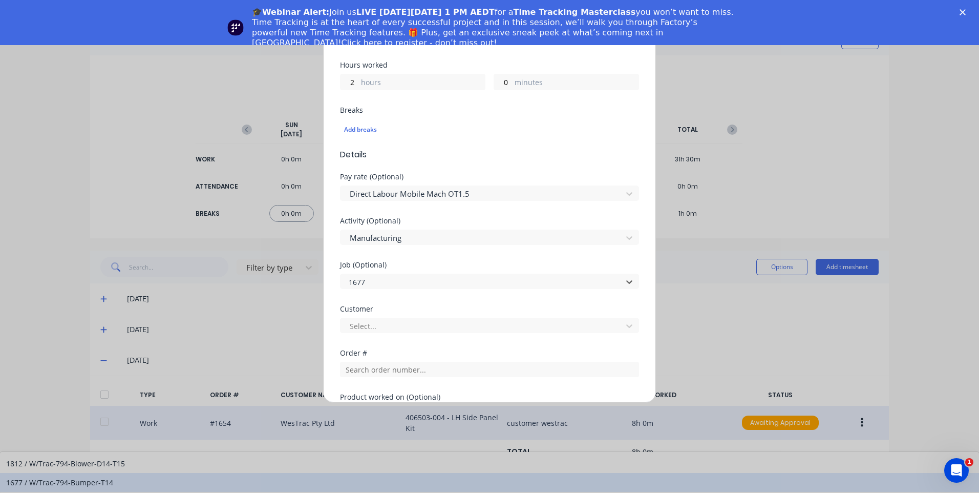
click at [473, 473] on div "1677 / W/Trac-794-Bumper-T14" at bounding box center [489, 482] width 979 height 19
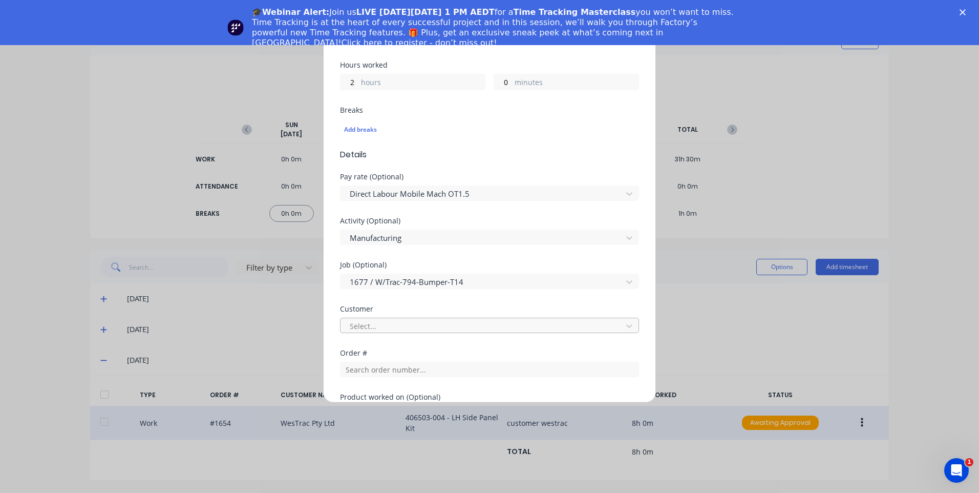
click at [473, 326] on div at bounding box center [483, 326] width 268 height 13
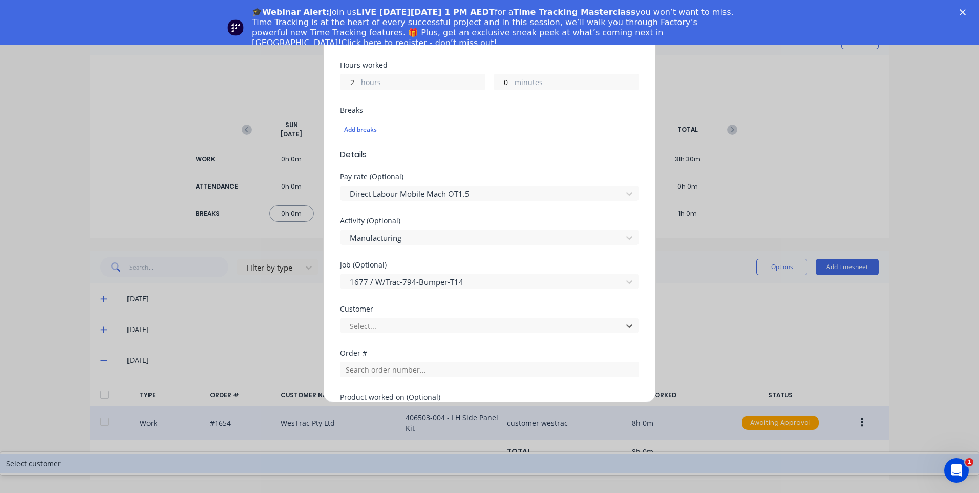
click at [420, 454] on div "Select customer" at bounding box center [489, 463] width 979 height 19
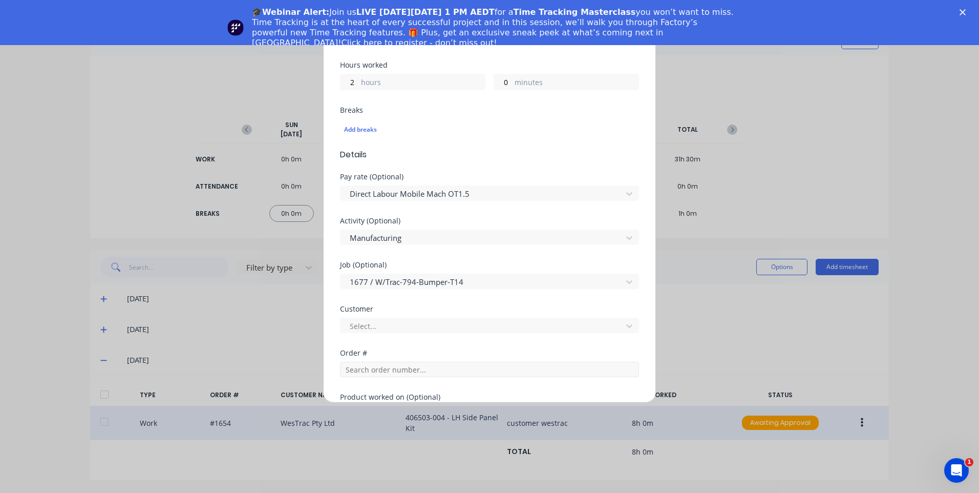
click at [418, 359] on div "Order #" at bounding box center [489, 363] width 299 height 28
click at [417, 368] on input "text" at bounding box center [489, 369] width 299 height 15
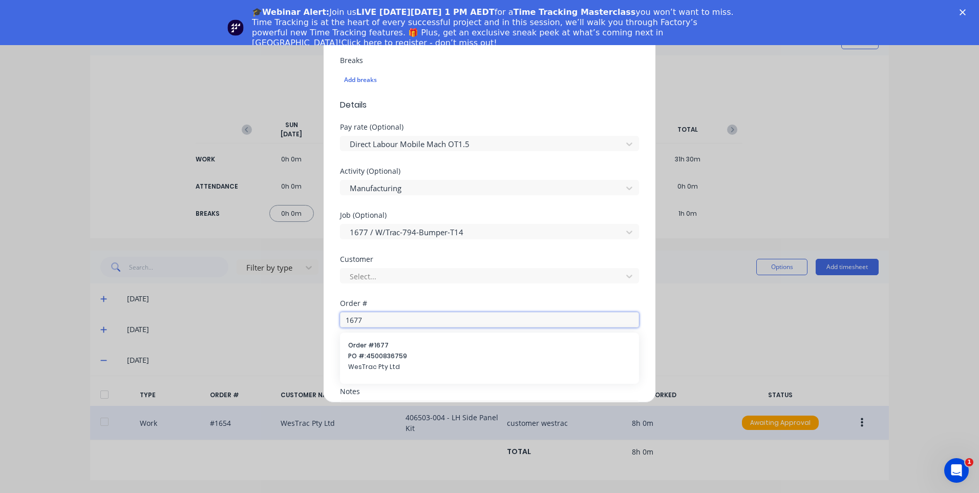
scroll to position [307, 0]
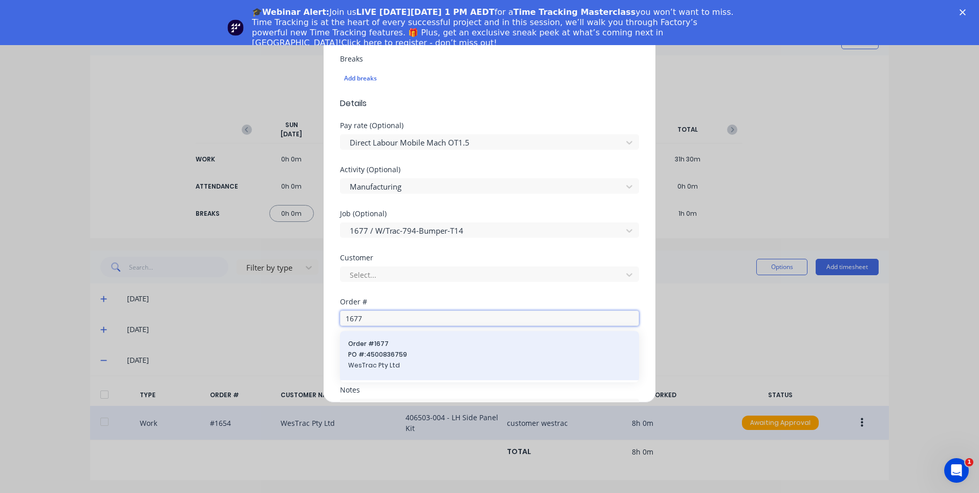
type input "1677"
click at [425, 342] on span "Order # 1677" at bounding box center [489, 343] width 283 height 9
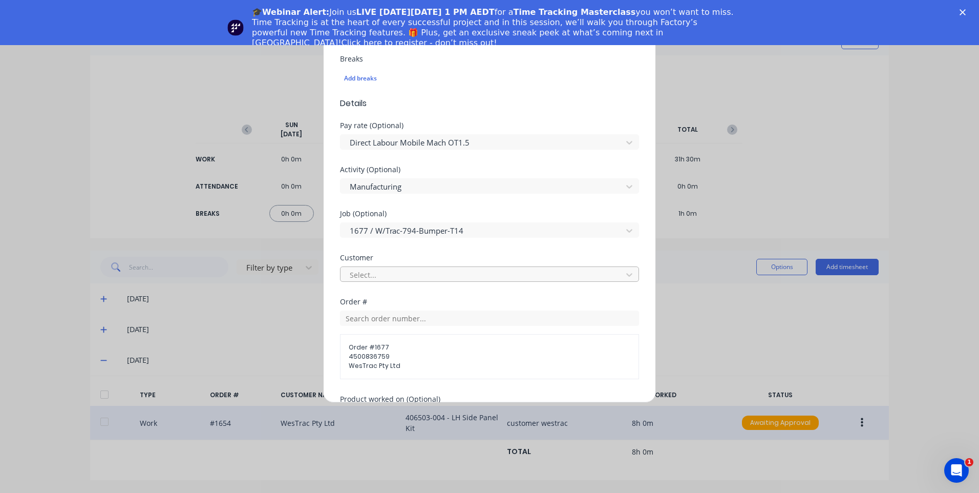
scroll to position [458, 0]
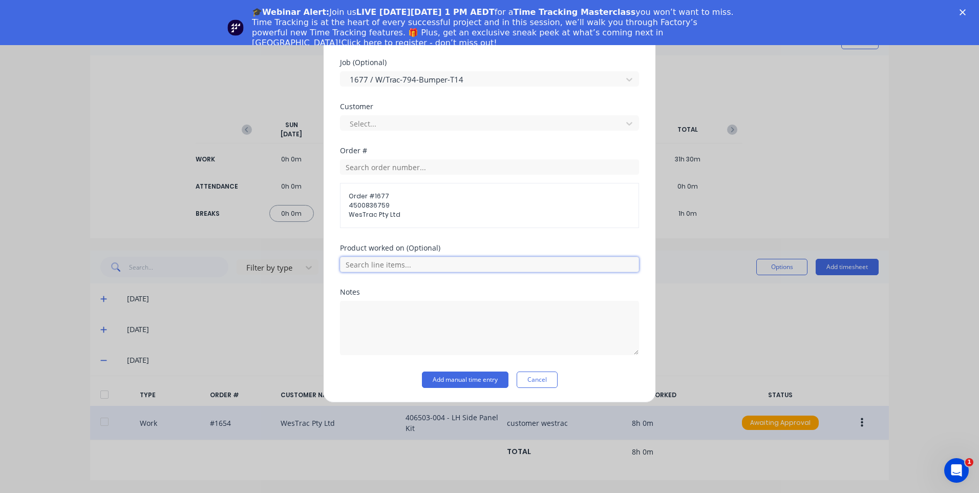
click at [431, 263] on input "text" at bounding box center [489, 264] width 299 height 15
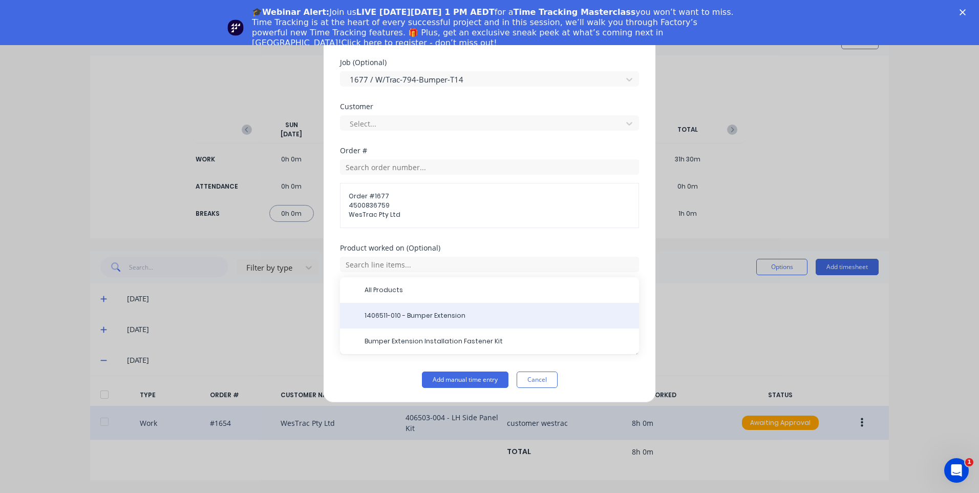
click at [465, 315] on span "1406511-010 - Bumper Extension" at bounding box center [498, 315] width 266 height 9
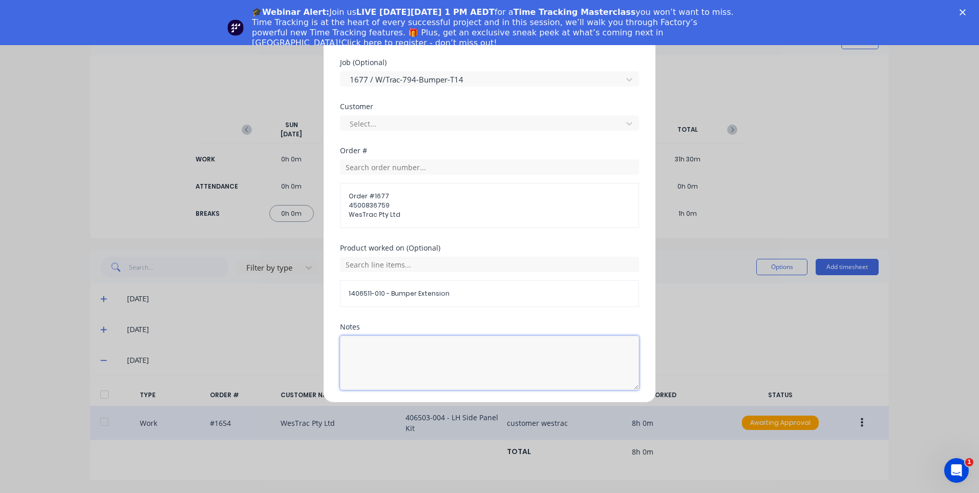
click at [460, 356] on textarea at bounding box center [489, 363] width 299 height 54
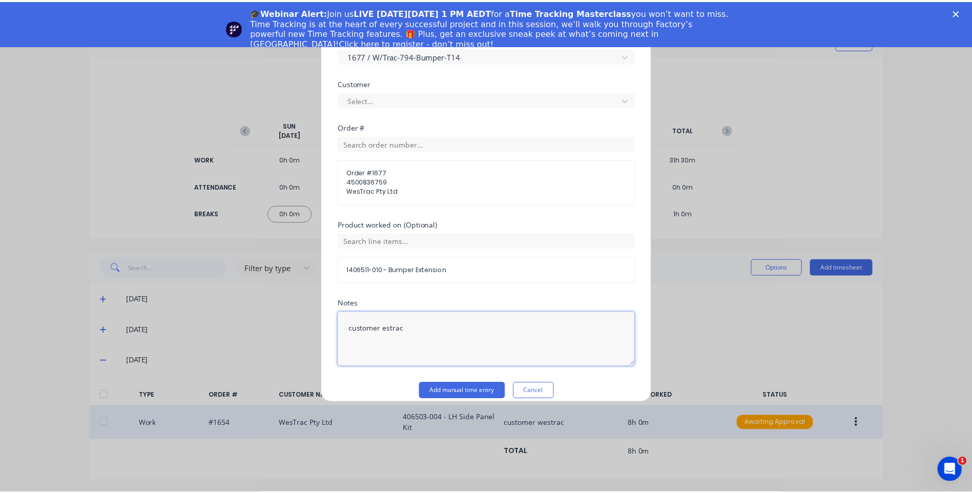
scroll to position [493, 0]
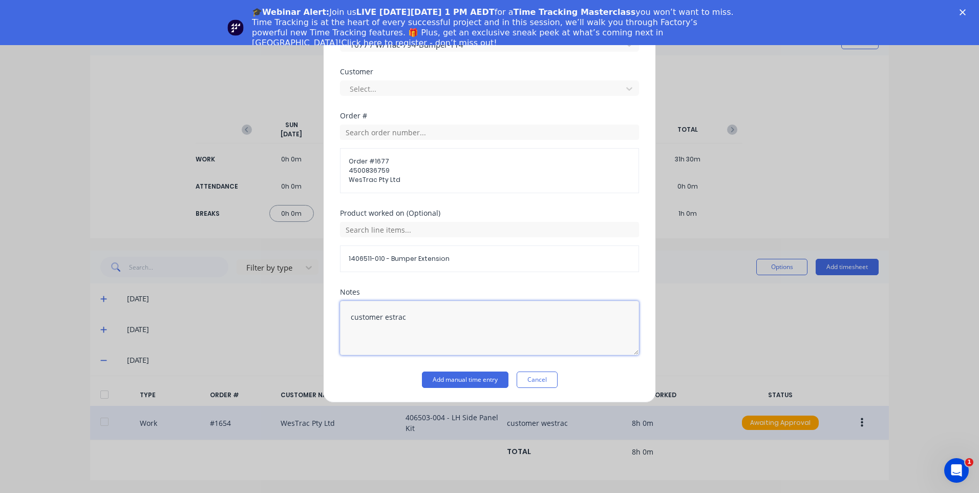
click at [385, 316] on textarea "customer estrac" at bounding box center [489, 328] width 299 height 54
type textarea "customer westrac"
click at [467, 379] on button "Add manual time entry" at bounding box center [465, 379] width 87 height 16
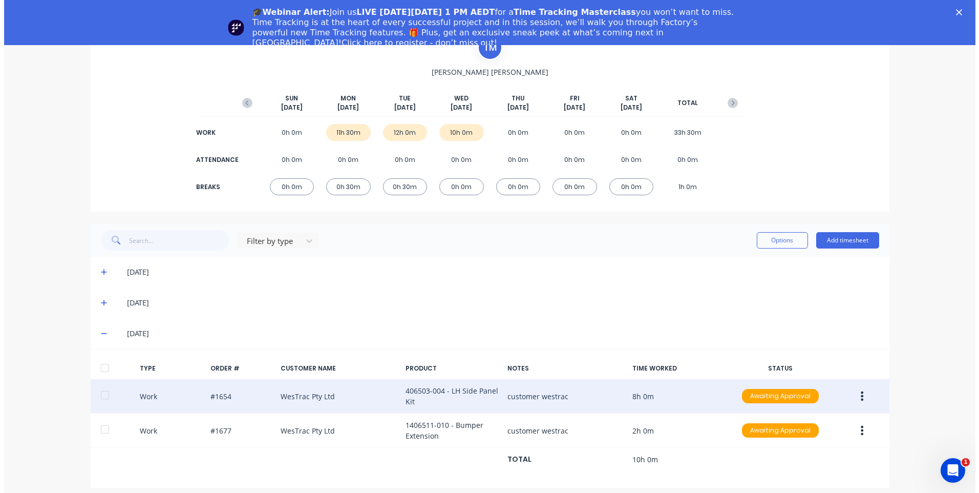
scroll to position [51, 0]
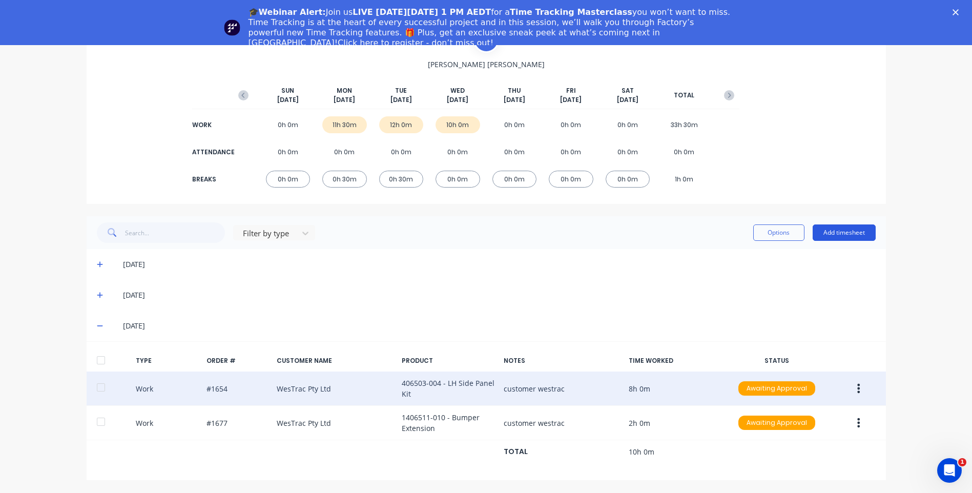
click at [844, 235] on button "Add timesheet" at bounding box center [843, 232] width 63 height 16
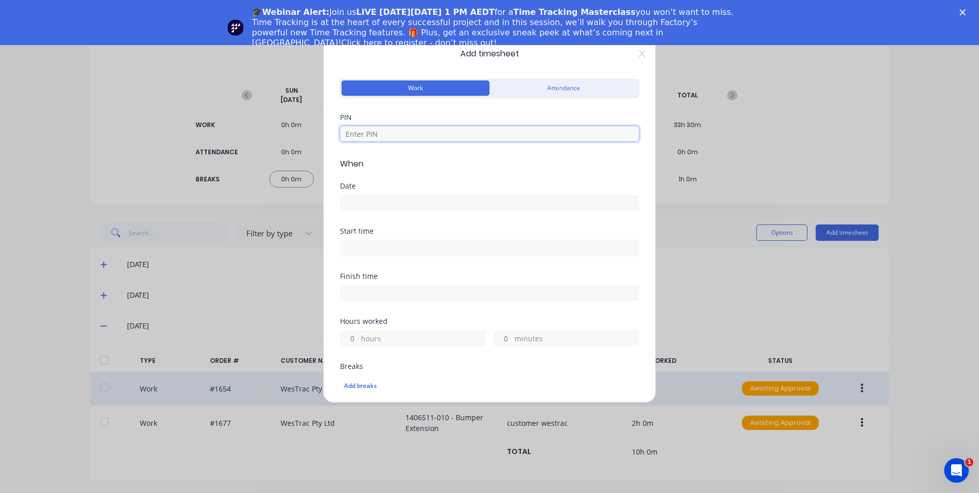
click at [480, 135] on input at bounding box center [489, 133] width 299 height 15
type input "9576"
click at [458, 197] on input at bounding box center [490, 202] width 298 height 15
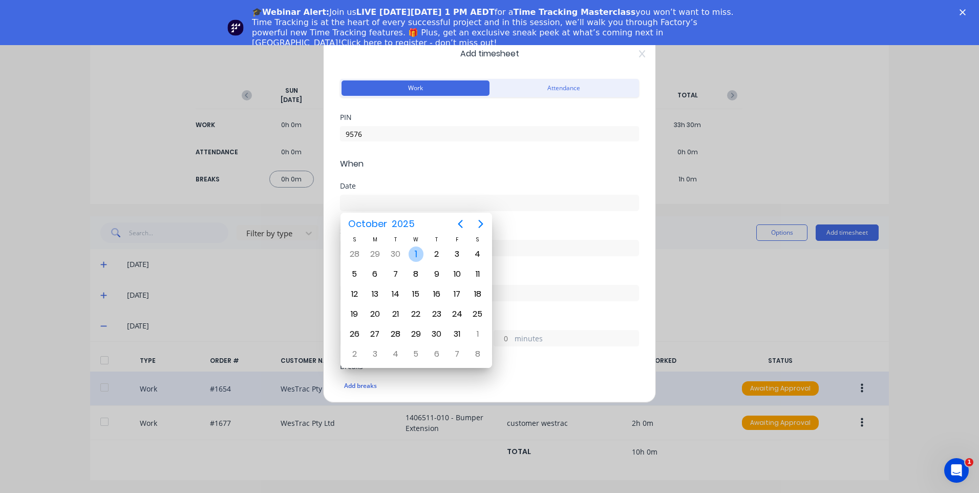
click at [419, 252] on div "1" at bounding box center [416, 253] width 15 height 15
type input "[DATE]"
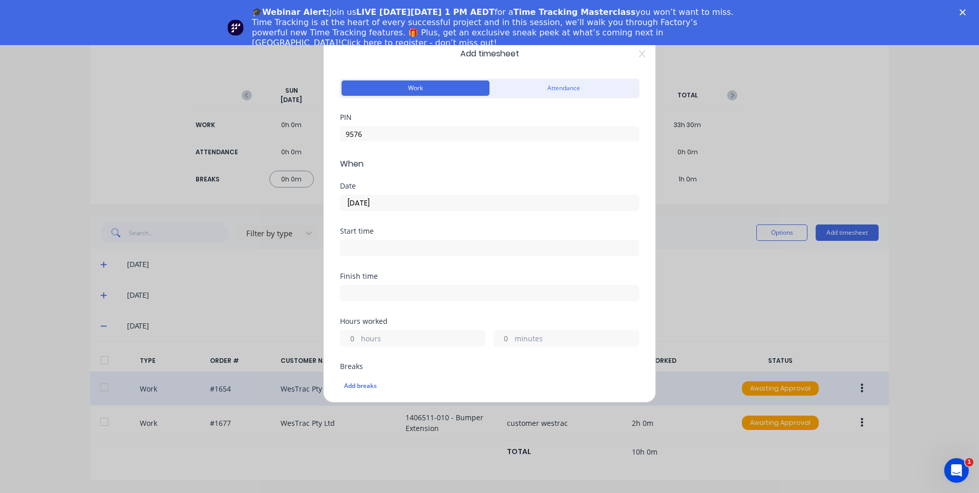
click at [422, 244] on input at bounding box center [490, 247] width 298 height 15
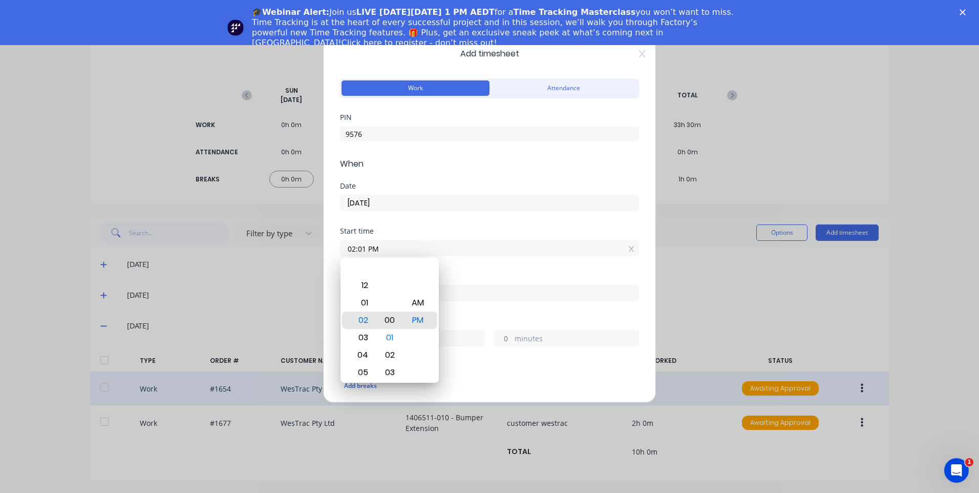
type input "02:00 PM"
click at [486, 309] on div "Finish time" at bounding box center [489, 295] width 299 height 45
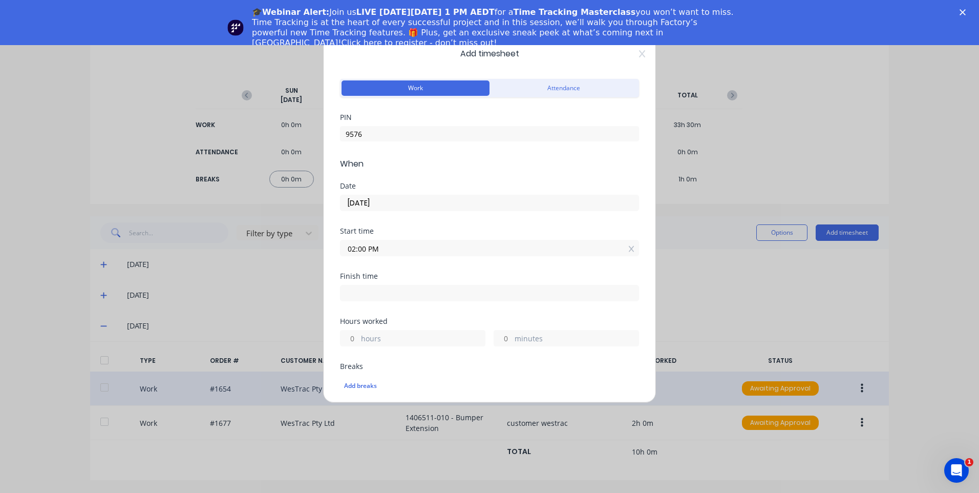
click at [458, 275] on div "Finish time" at bounding box center [489, 276] width 299 height 7
click at [457, 283] on div at bounding box center [489, 291] width 299 height 19
click at [439, 298] on input at bounding box center [490, 292] width 298 height 15
type input "04:22 PM"
type input "2"
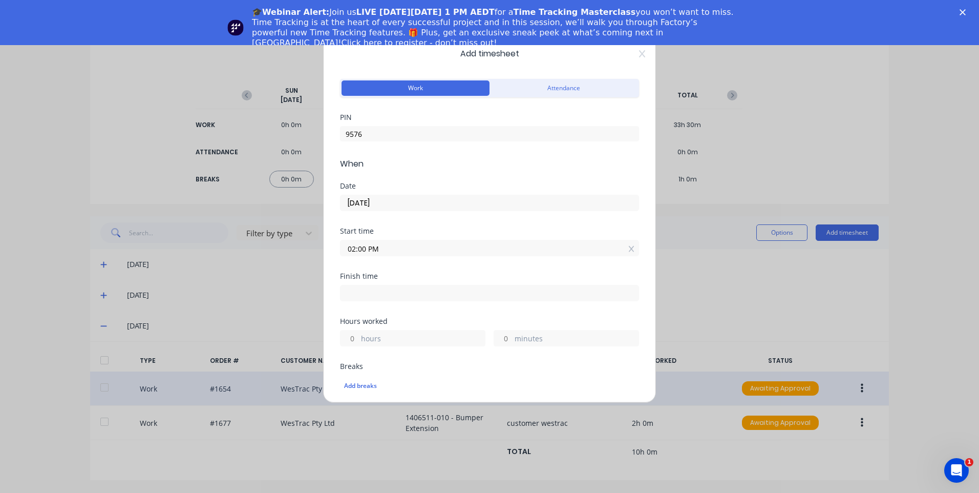
type input "22"
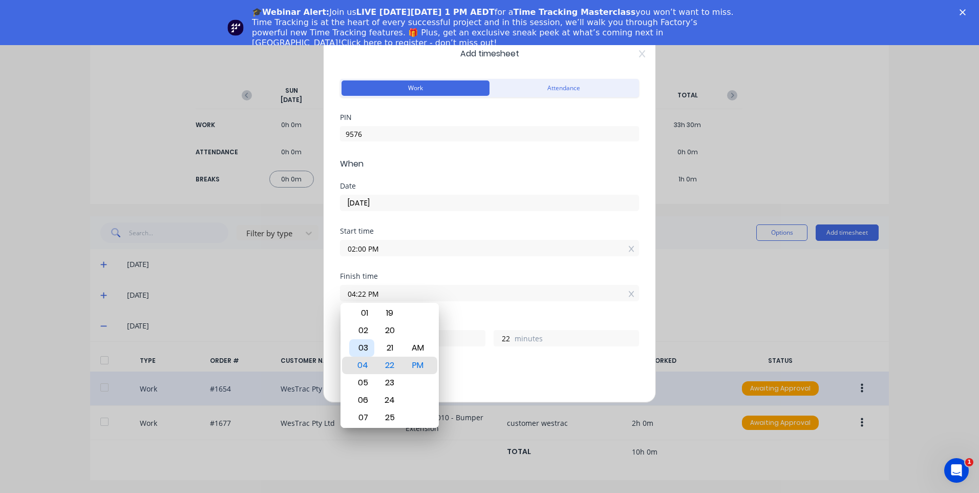
click at [365, 346] on div "03" at bounding box center [361, 347] width 25 height 17
type input "03:22 PM"
type input "1"
type input "03:24 PM"
type input "24"
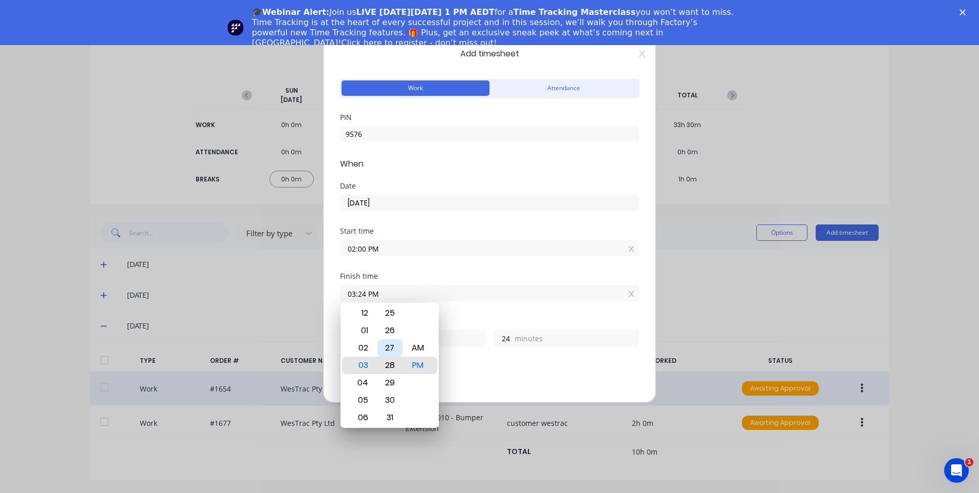
type input "03:28 PM"
type input "28"
type input "03:30 PM"
type input "30"
click at [496, 350] on div "Hours worked 1 hours 30 minutes" at bounding box center [489, 340] width 299 height 45
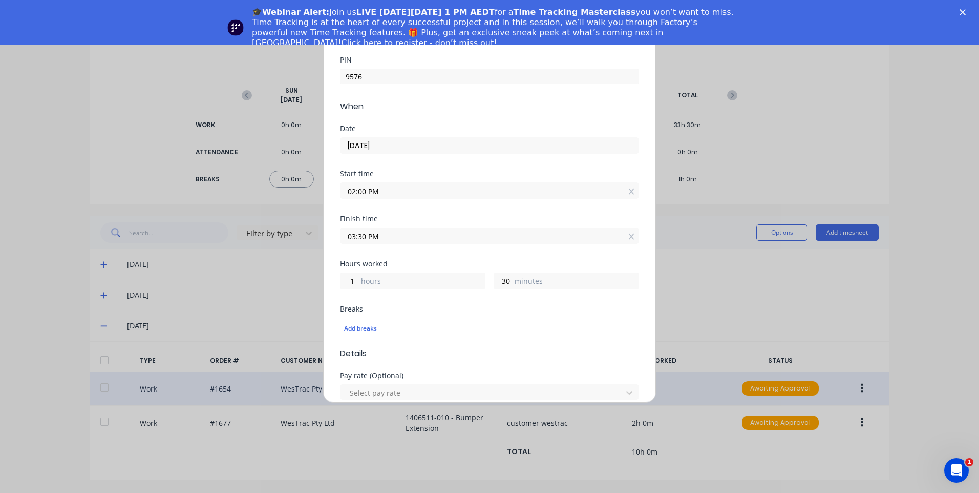
scroll to position [102, 0]
click at [373, 283] on div "Add breaks" at bounding box center [489, 283] width 291 height 13
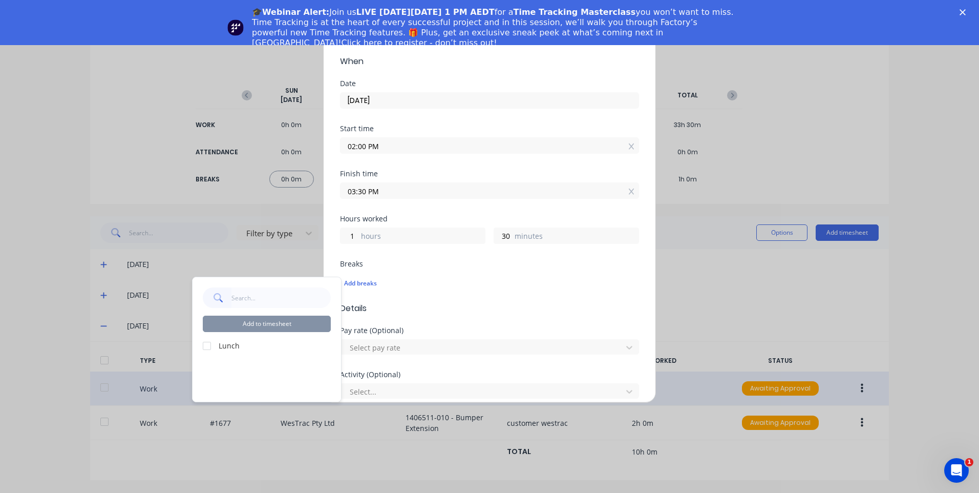
click at [220, 345] on label "Lunch" at bounding box center [275, 345] width 112 height 11
click at [214, 340] on div at bounding box center [207, 346] width 20 height 20
click at [232, 333] on div "Add to timesheet Lunch" at bounding box center [267, 339] width 149 height 124
click at [290, 313] on div "Add to timesheet" at bounding box center [267, 309] width 128 height 45
click at [291, 318] on button "Add to timesheet" at bounding box center [267, 324] width 128 height 16
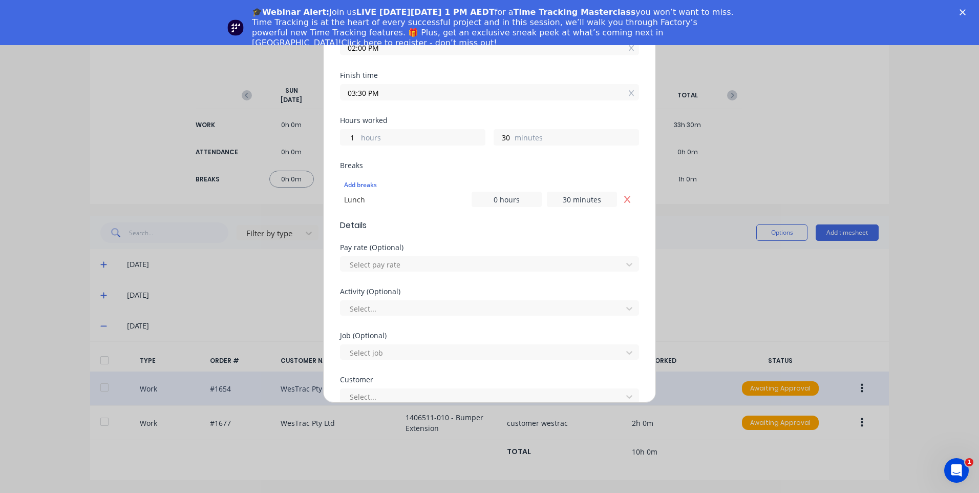
scroll to position [205, 0]
click at [423, 263] on div at bounding box center [483, 260] width 268 height 13
click at [459, 258] on div at bounding box center [483, 260] width 268 height 13
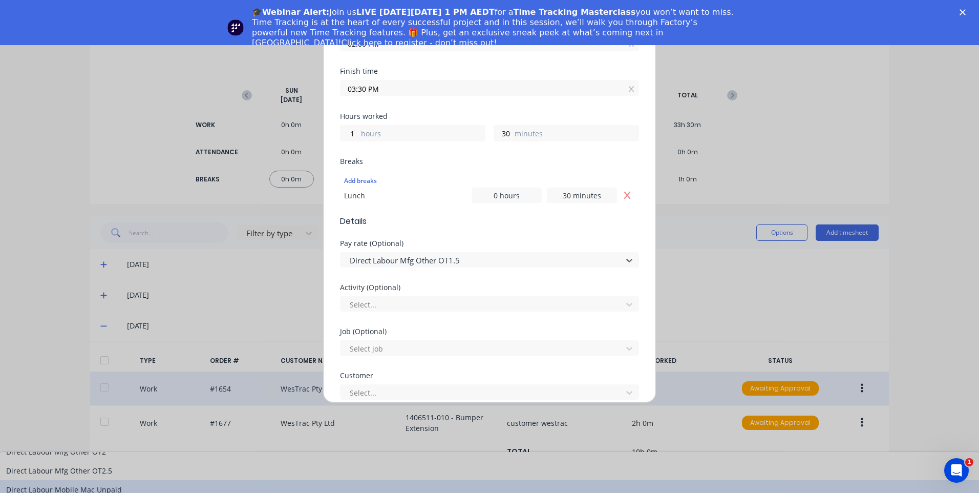
scroll to position [666, 0]
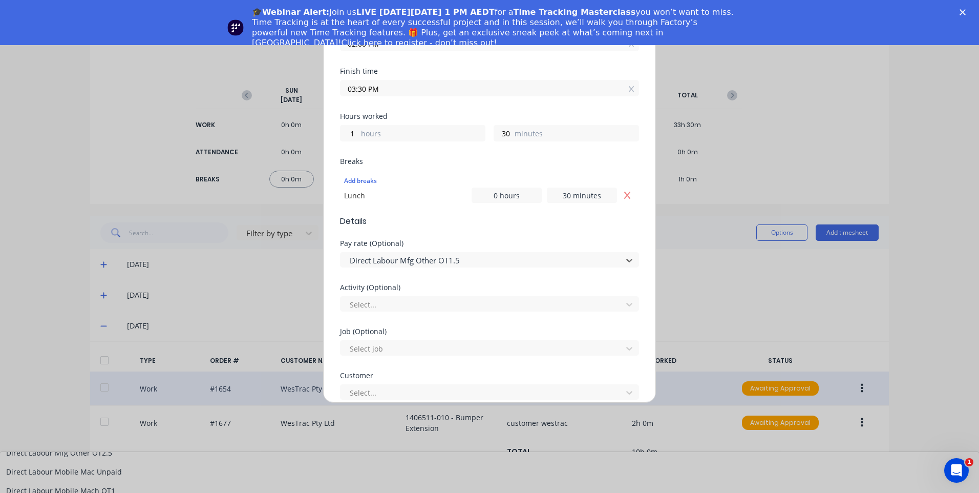
click at [432, 303] on div at bounding box center [483, 304] width 268 height 13
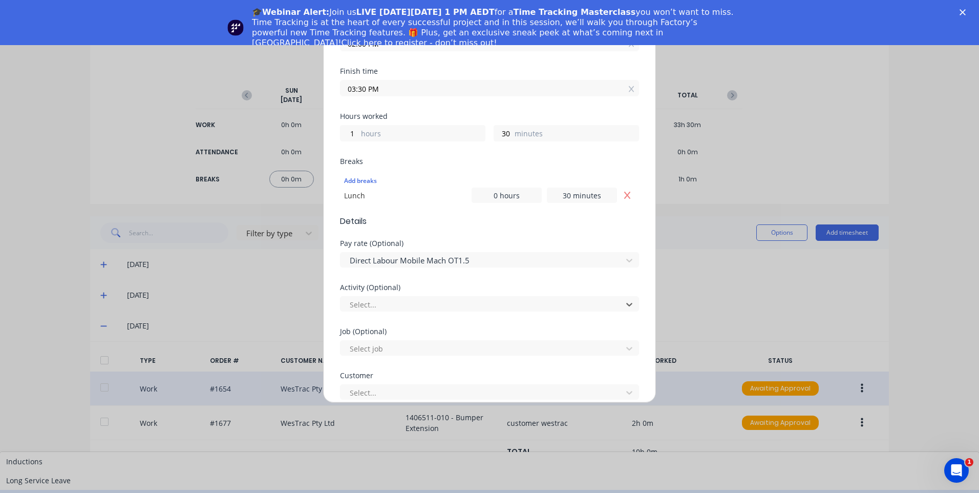
click at [412, 490] on div "Manufacturing" at bounding box center [489, 499] width 979 height 19
click at [413, 350] on div at bounding box center [483, 348] width 268 height 13
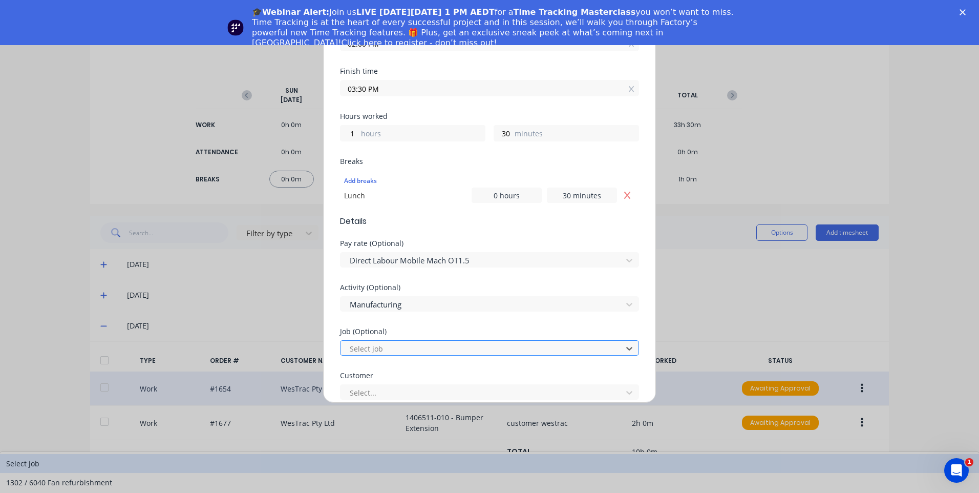
click at [413, 350] on div at bounding box center [483, 348] width 268 height 13
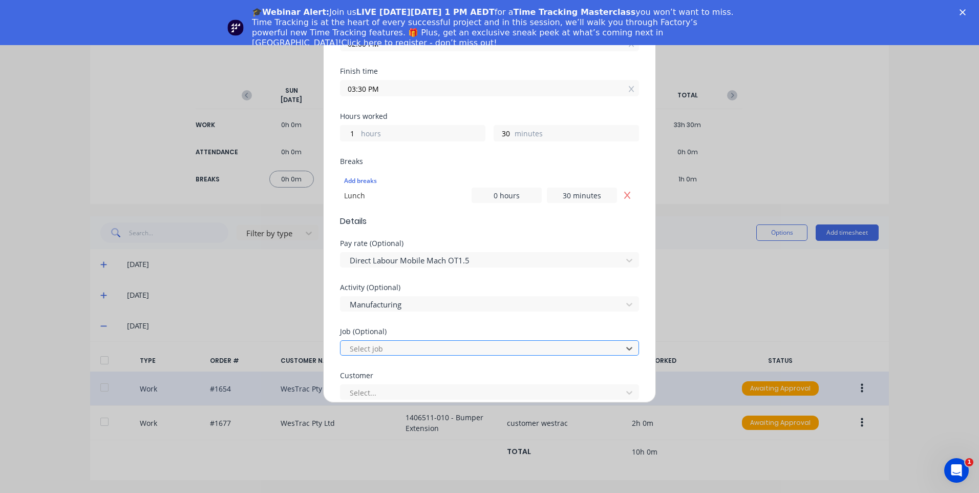
click at [413, 350] on div at bounding box center [483, 348] width 268 height 13
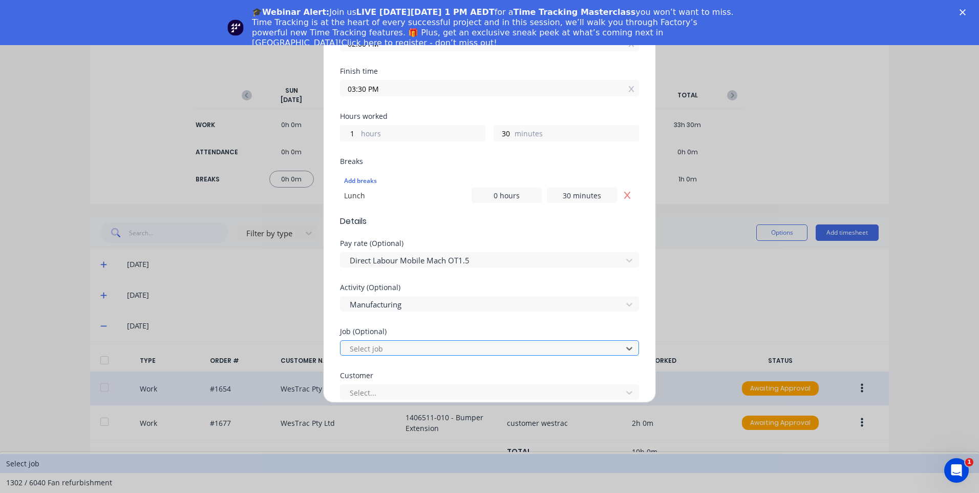
scroll to position [50, 0]
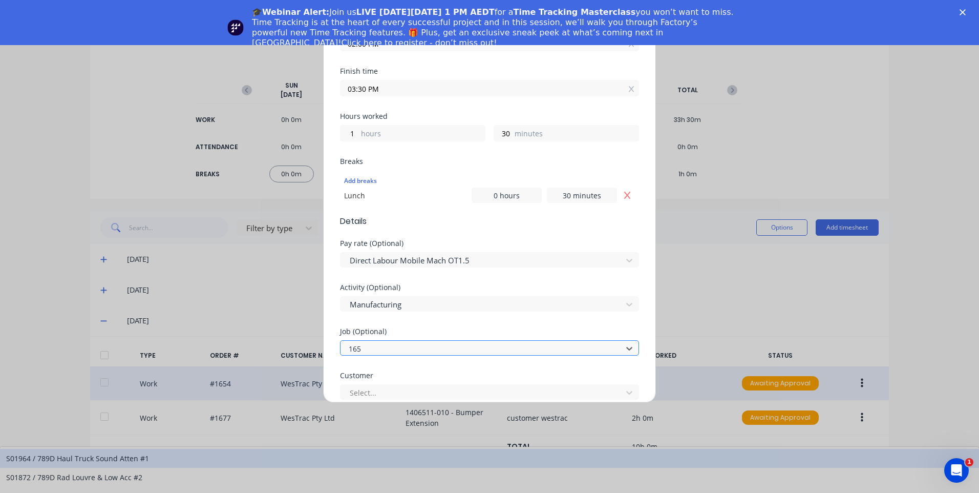
type input "1654"
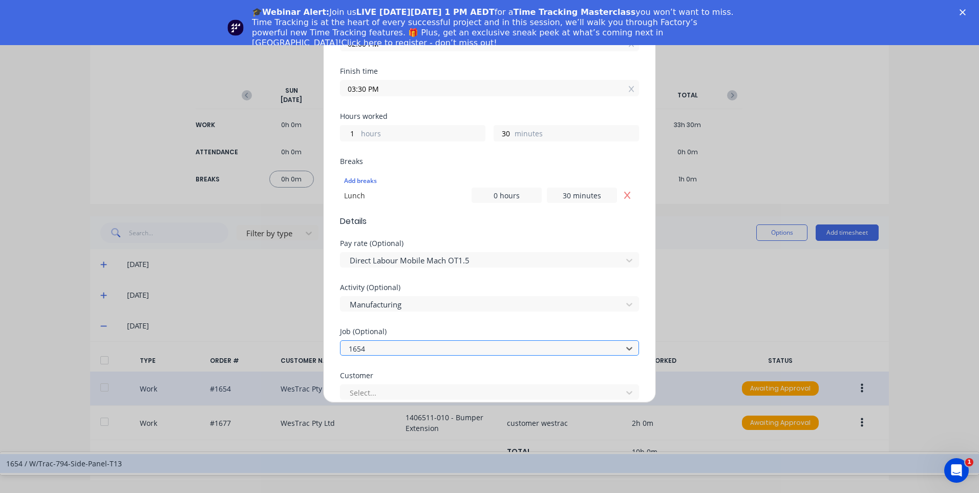
scroll to position [45, 0]
click at [424, 454] on div "1654 / W/Trac-794-Side-Panel-T13" at bounding box center [489, 463] width 979 height 19
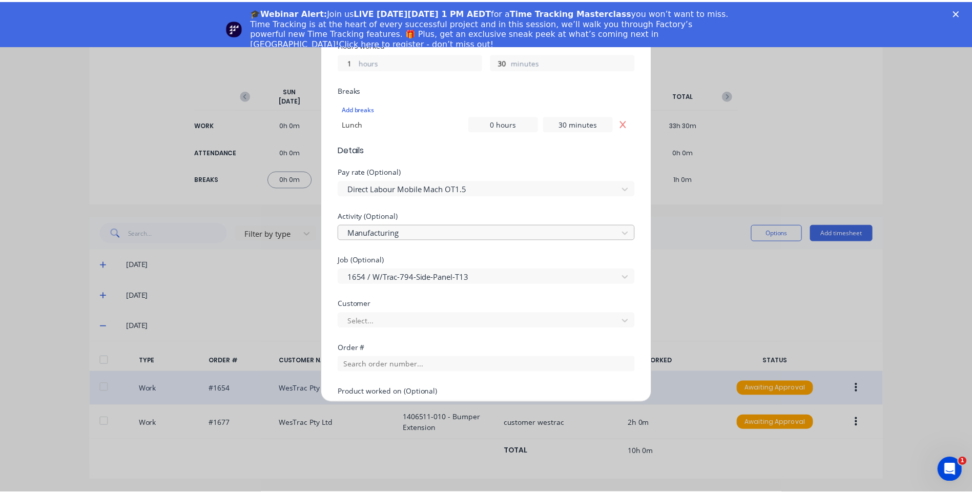
scroll to position [359, 0]
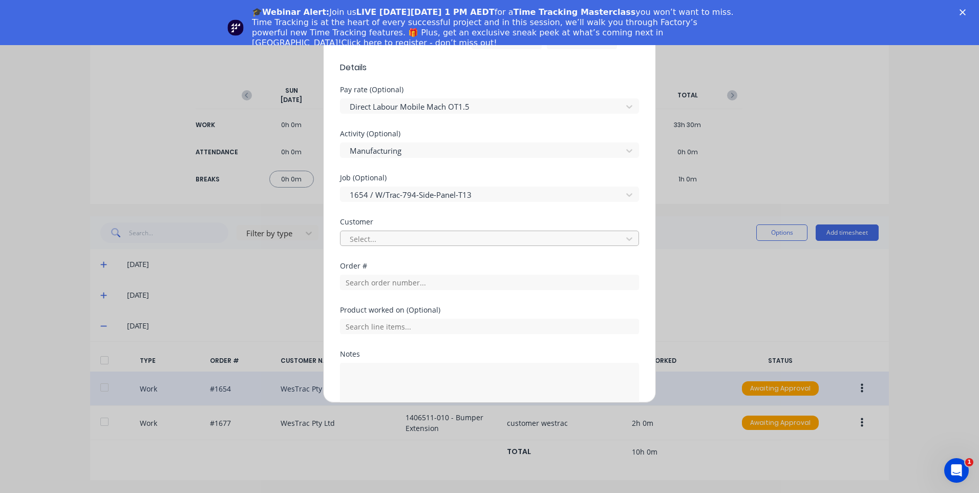
click at [415, 238] on div at bounding box center [483, 239] width 268 height 13
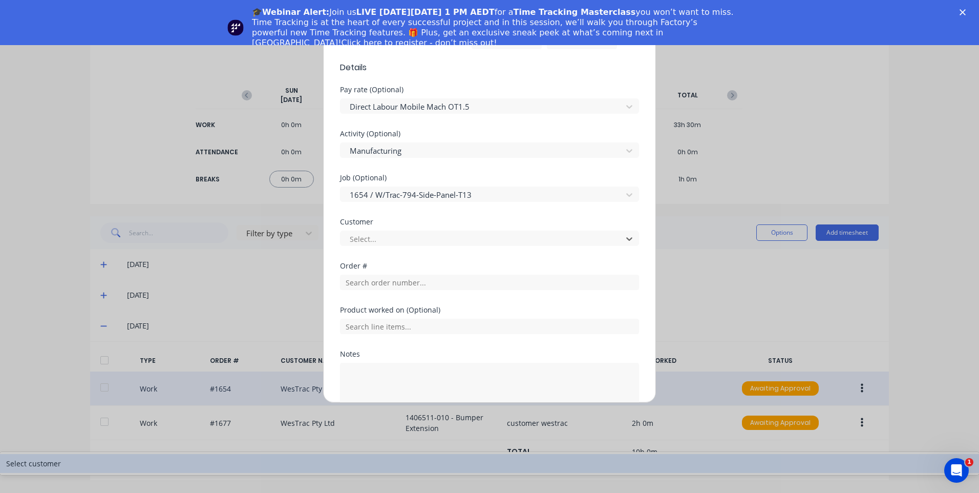
click at [419, 454] on div "Select customer" at bounding box center [489, 463] width 979 height 19
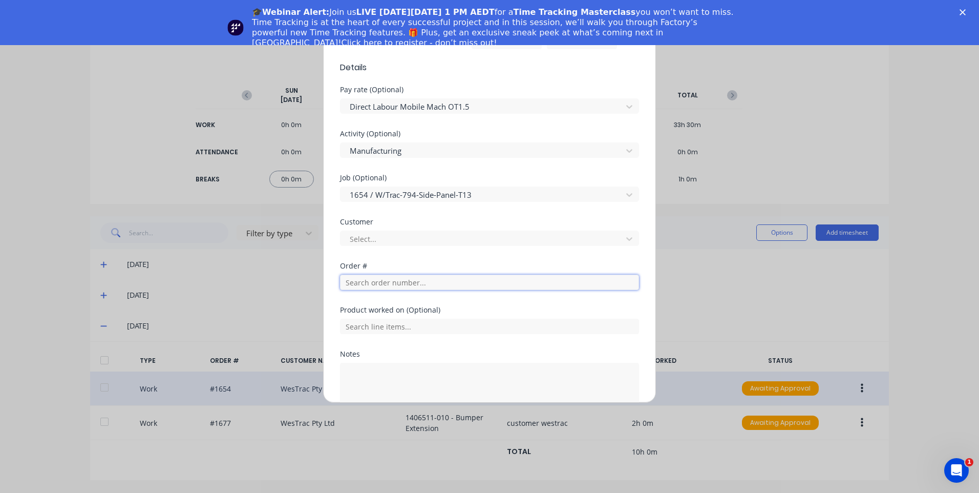
click at [421, 286] on input "text" at bounding box center [489, 282] width 299 height 15
type input "1654"
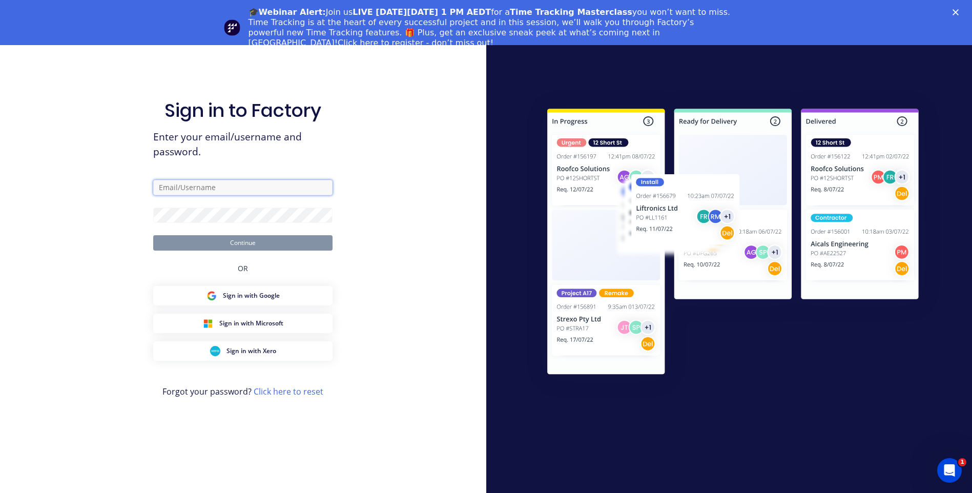
click at [241, 181] on input "text" at bounding box center [242, 187] width 179 height 15
click at [244, 183] on input "text" at bounding box center [242, 187] width 179 height 15
click at [246, 189] on input "text" at bounding box center [242, 187] width 179 height 15
click at [635, 81] on div at bounding box center [729, 246] width 486 height 493
click at [218, 190] on input "text" at bounding box center [242, 187] width 179 height 15
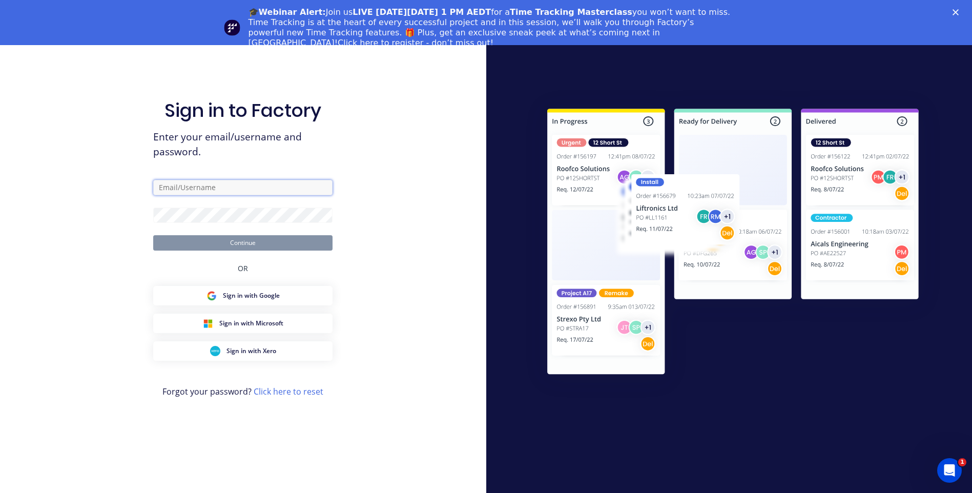
click at [226, 186] on input "text" at bounding box center [242, 187] width 179 height 15
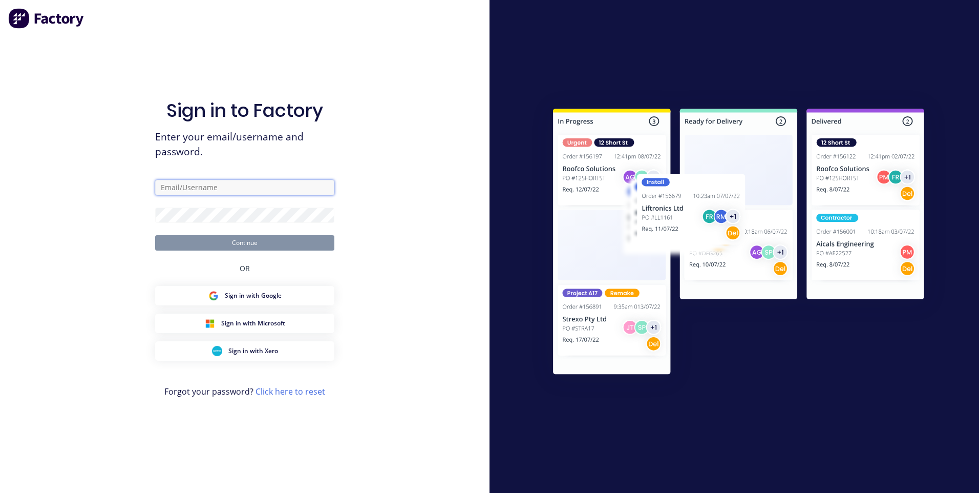
click at [274, 191] on input "text" at bounding box center [244, 187] width 179 height 15
click at [222, 185] on input "text" at bounding box center [244, 187] width 179 height 15
drag, startPoint x: 808, startPoint y: 29, endPoint x: 399, endPoint y: 9, distance: 410.3
click at [399, 9] on div "Sign in to Factory Enter your email/username and password. Continue OR Sign in …" at bounding box center [245, 246] width 490 height 493
